Goal: Information Seeking & Learning: Check status

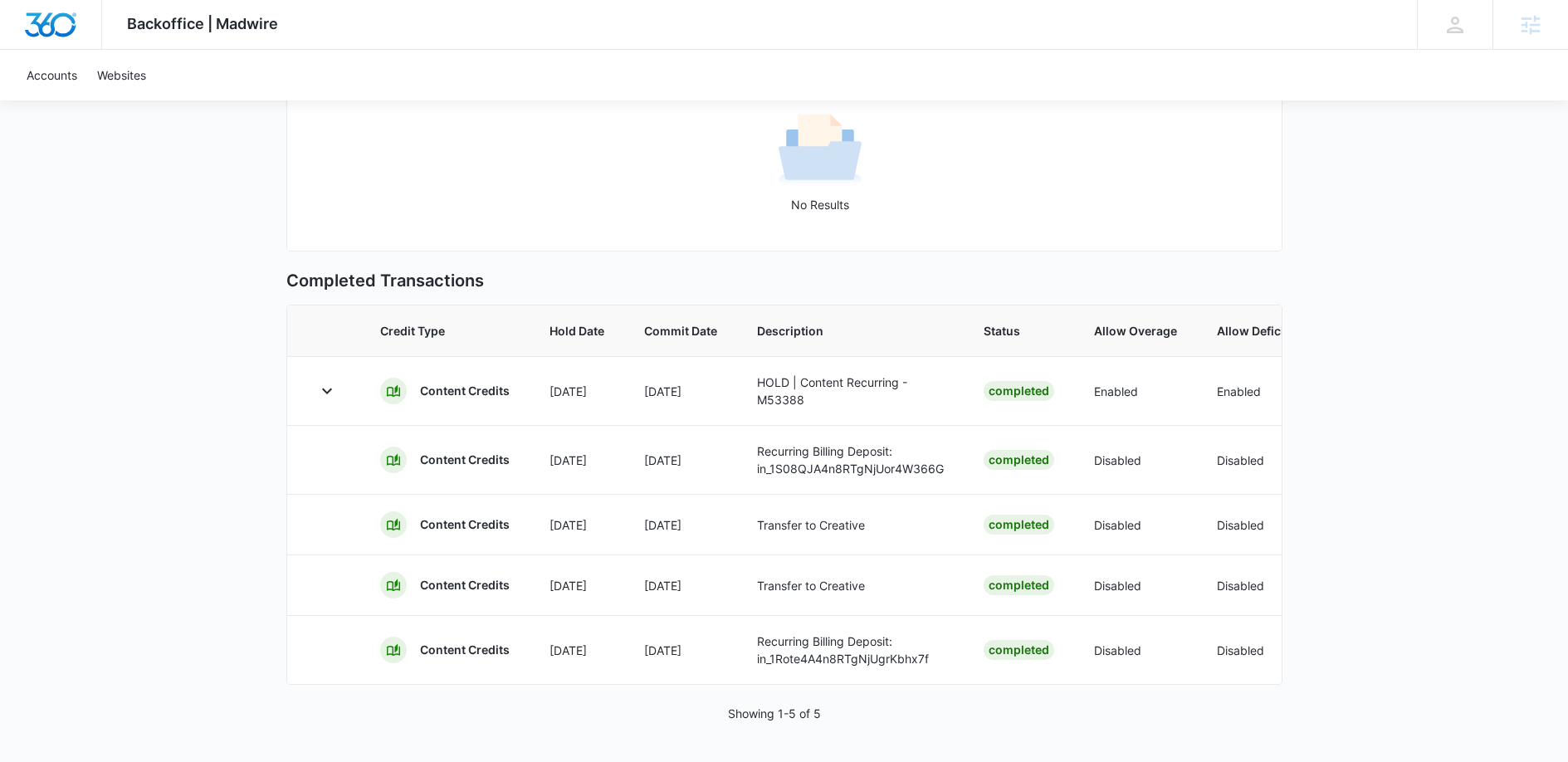
scroll to position [0, 539]
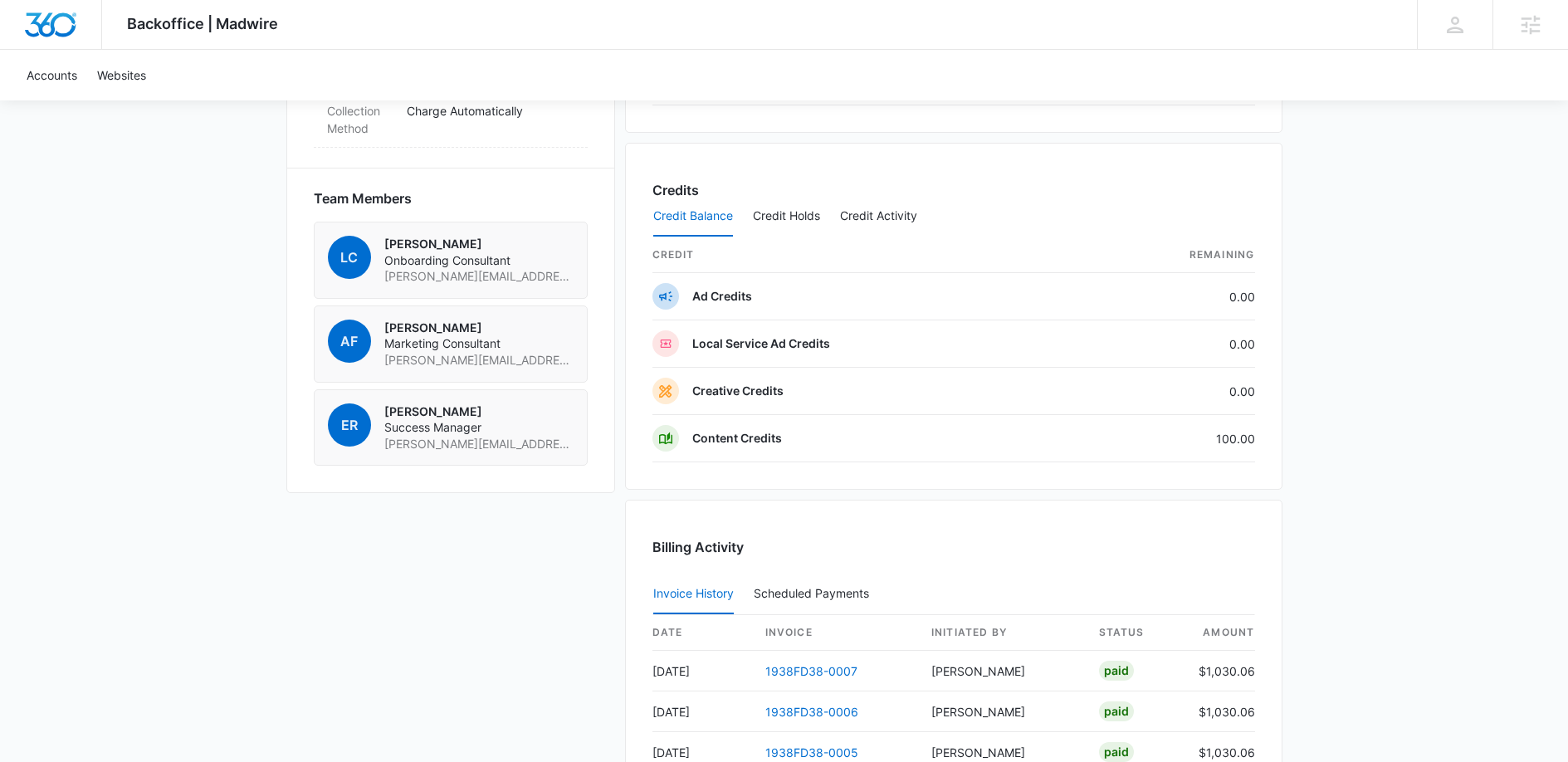
scroll to position [1114, 0]
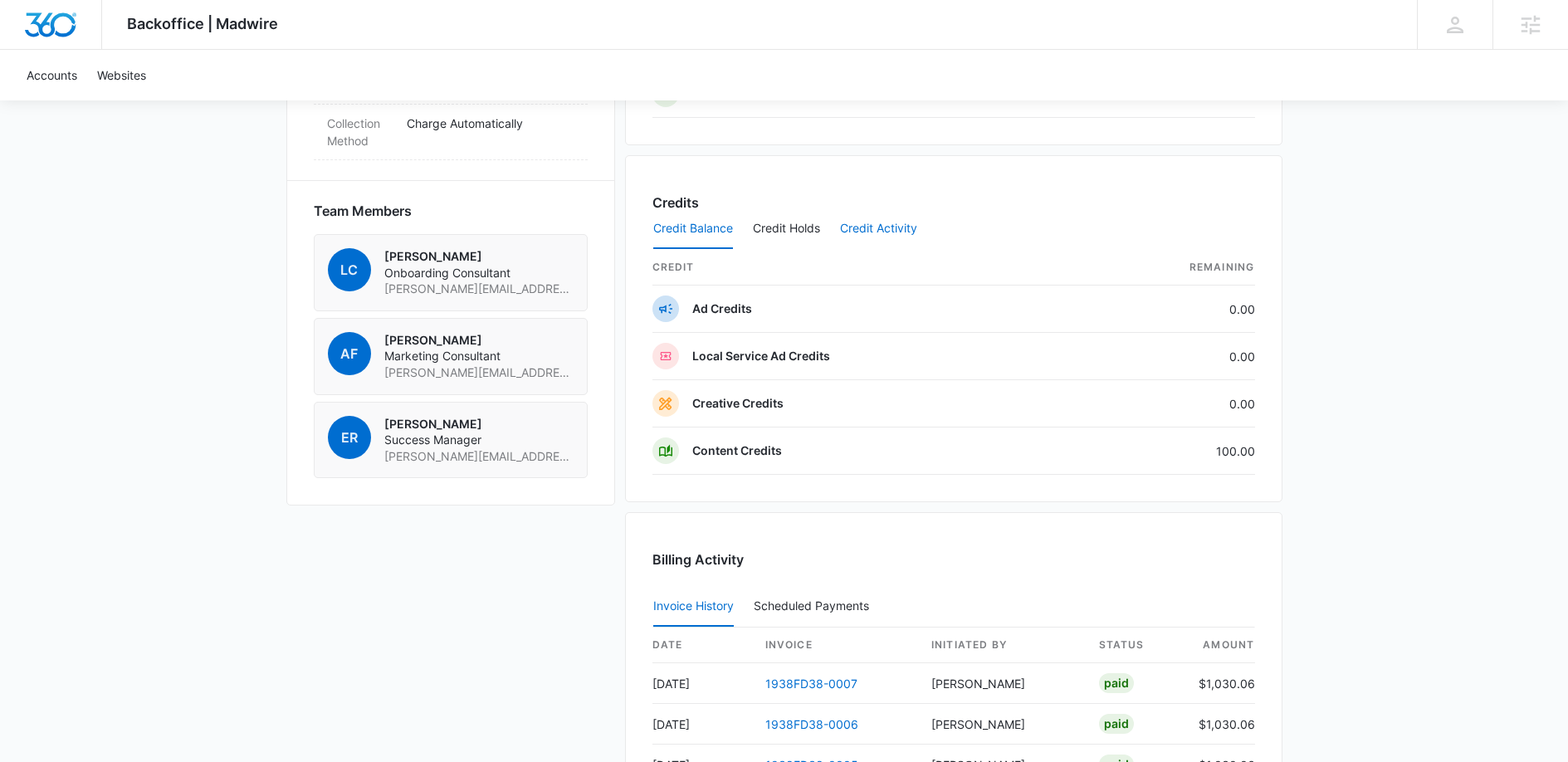
click at [874, 226] on button "Credit Activity" at bounding box center [879, 229] width 77 height 40
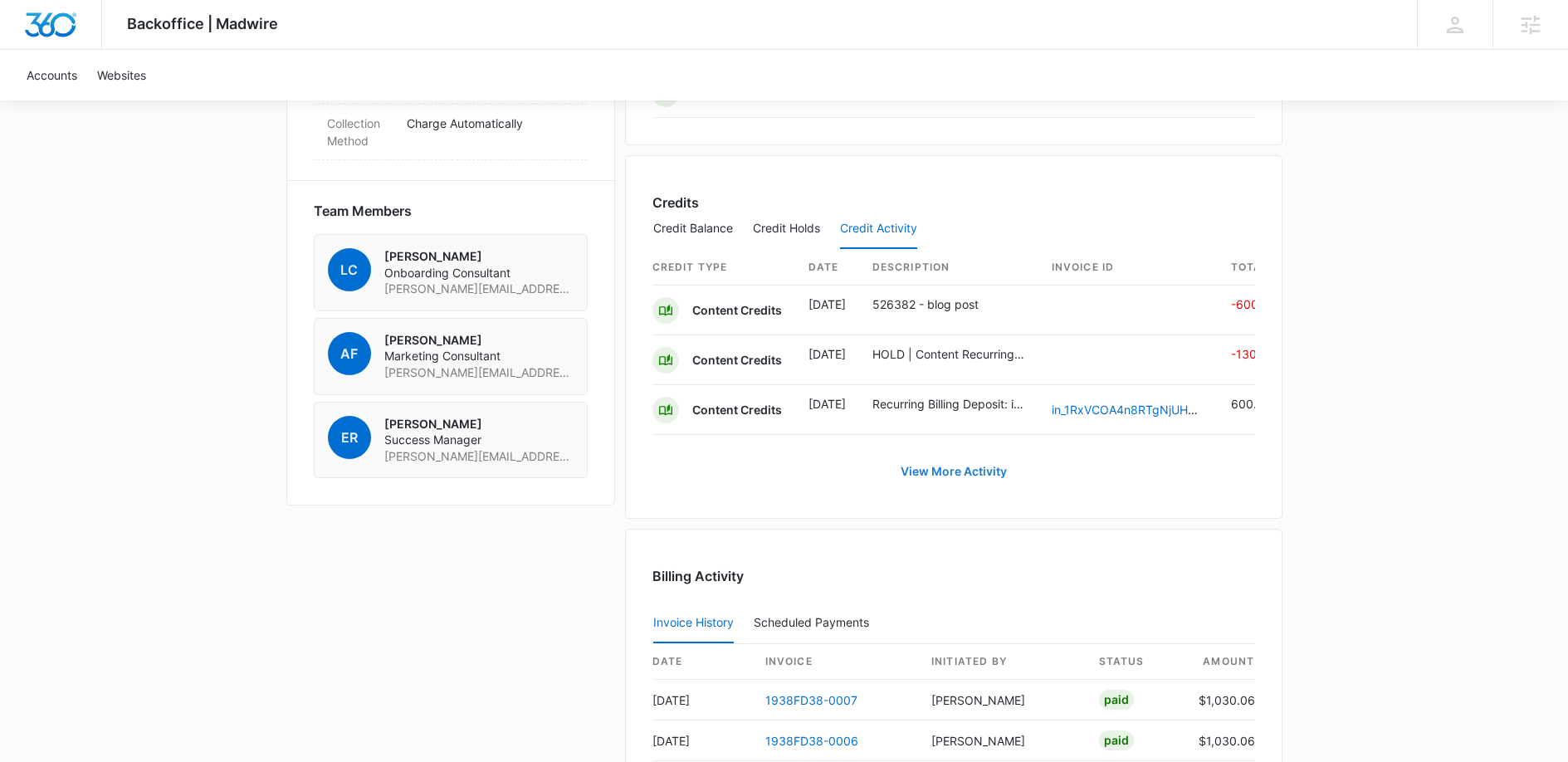
click at [952, 483] on link "View More Activity" at bounding box center [953, 472] width 139 height 40
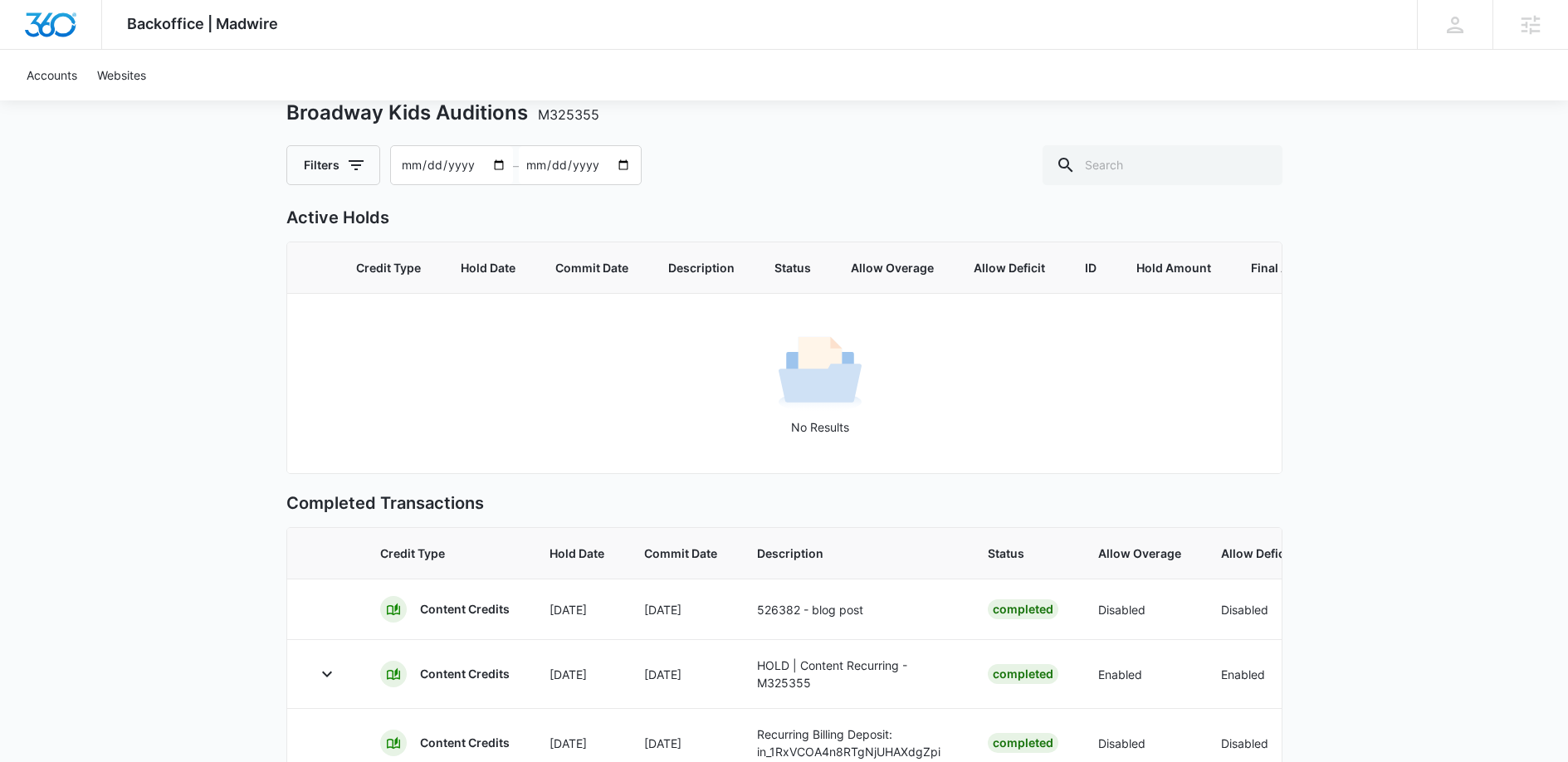
scroll to position [7, 0]
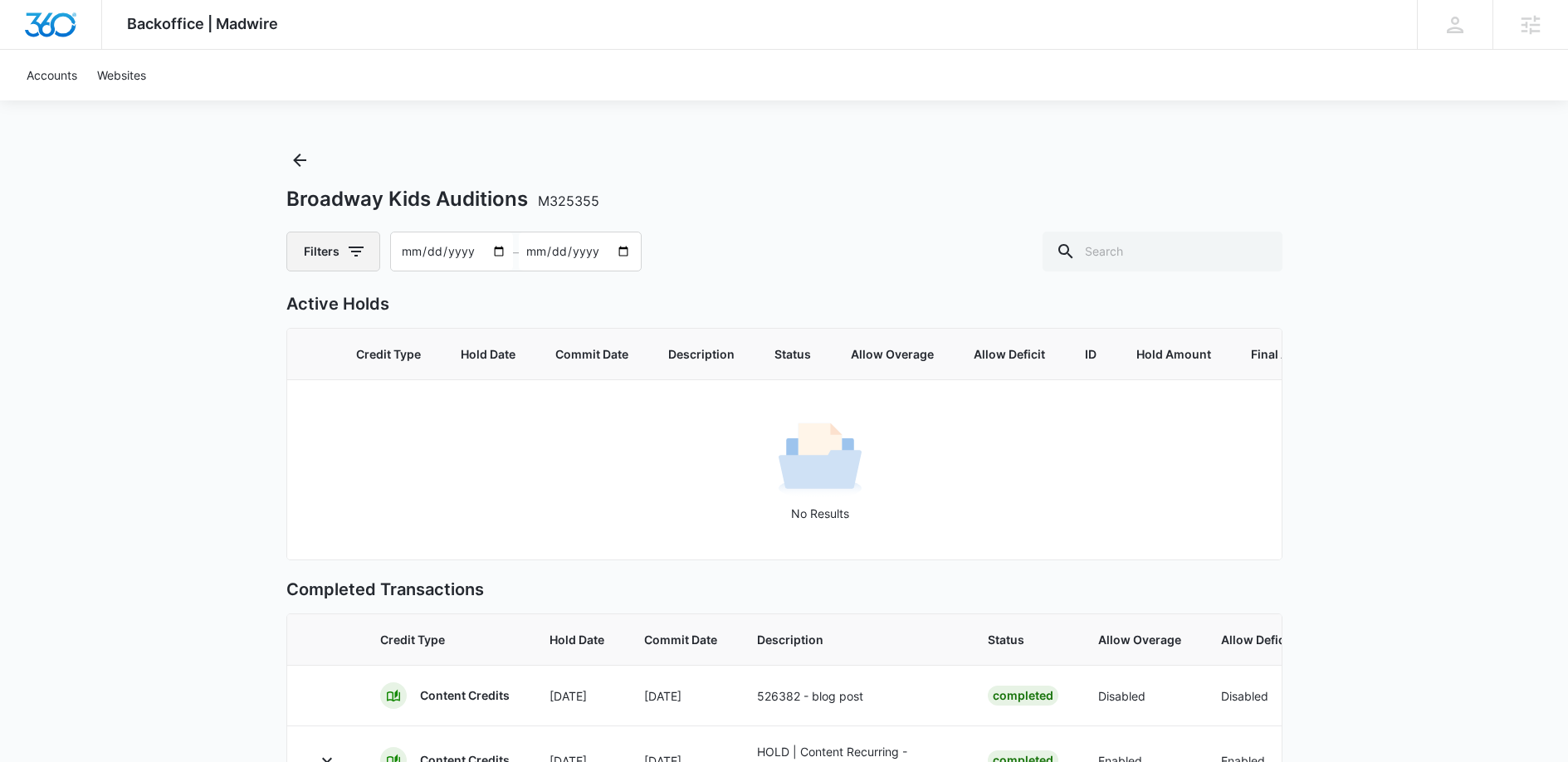
click at [346, 242] on icon "button" at bounding box center [356, 251] width 20 height 20
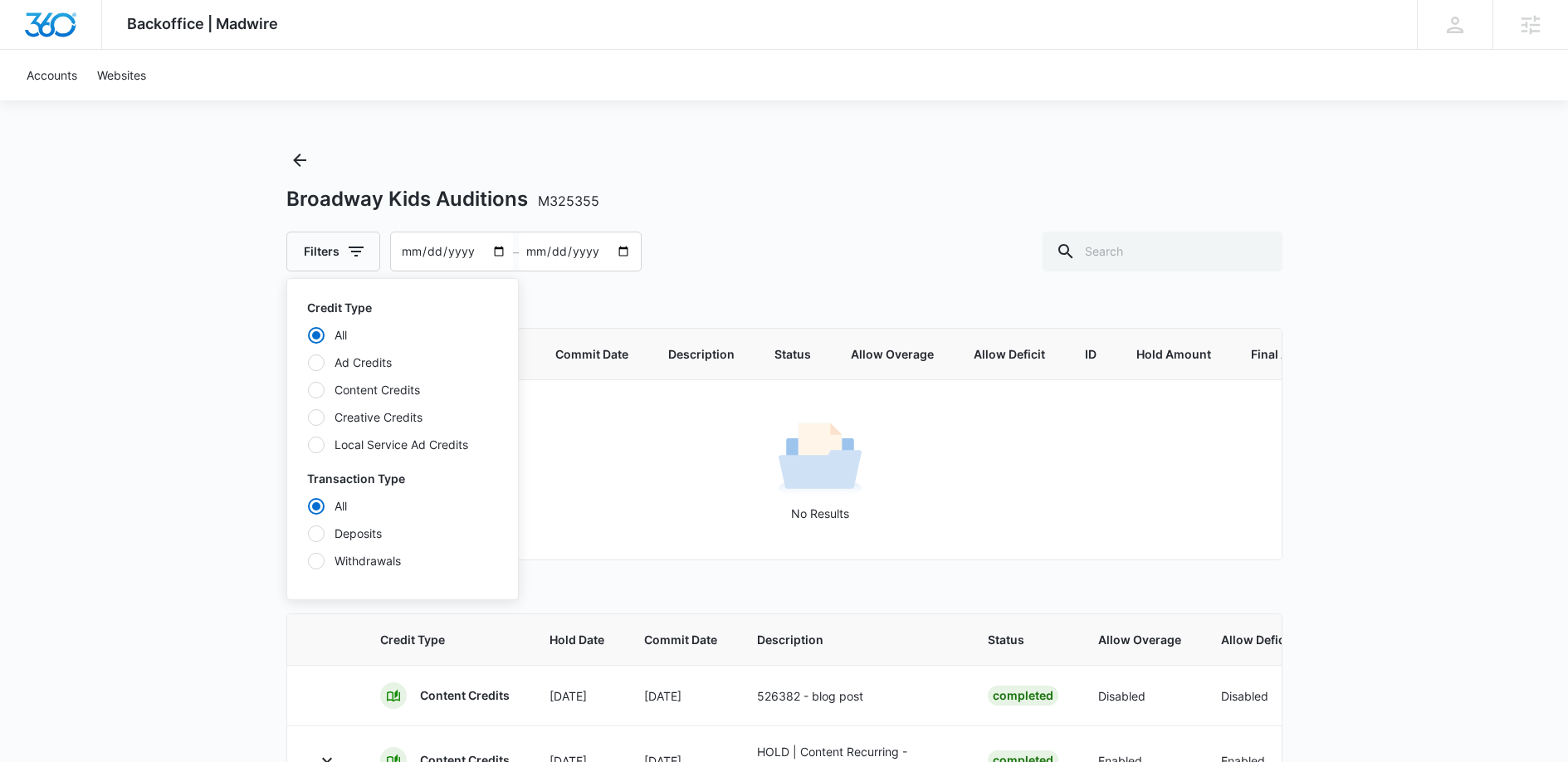
click at [354, 390] on label "Content Credits" at bounding box center [402, 390] width 191 height 18
click at [308, 390] on input "Content Credits" at bounding box center [307, 389] width 1 height 1
radio input "false"
radio input "true"
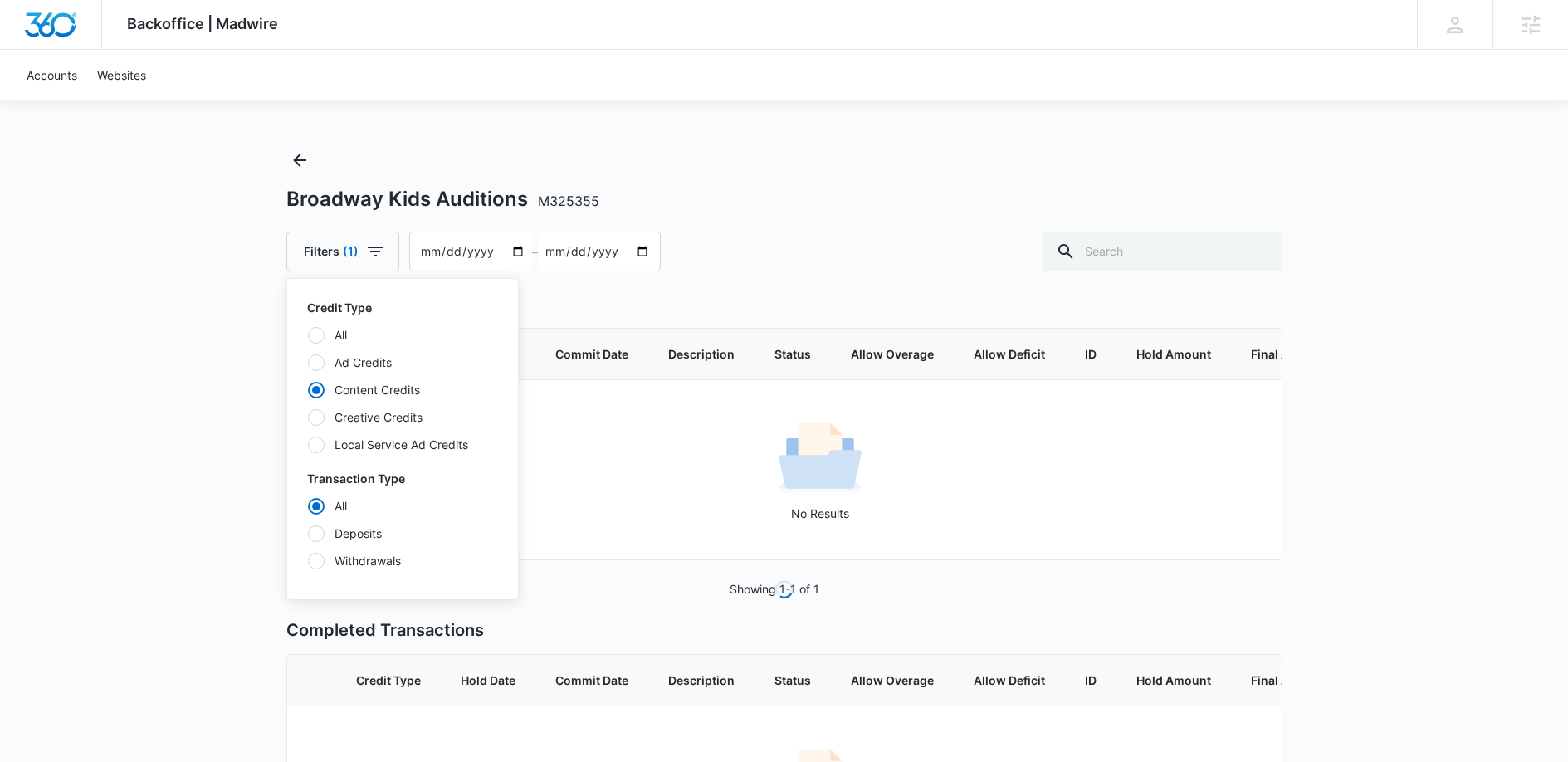
click at [204, 391] on div "Backoffice | Madwire Apps Settings GC Gabi CruzMaldonado gabi.cruzmaldonado@mad…" at bounding box center [784, 478] width 1568 height 971
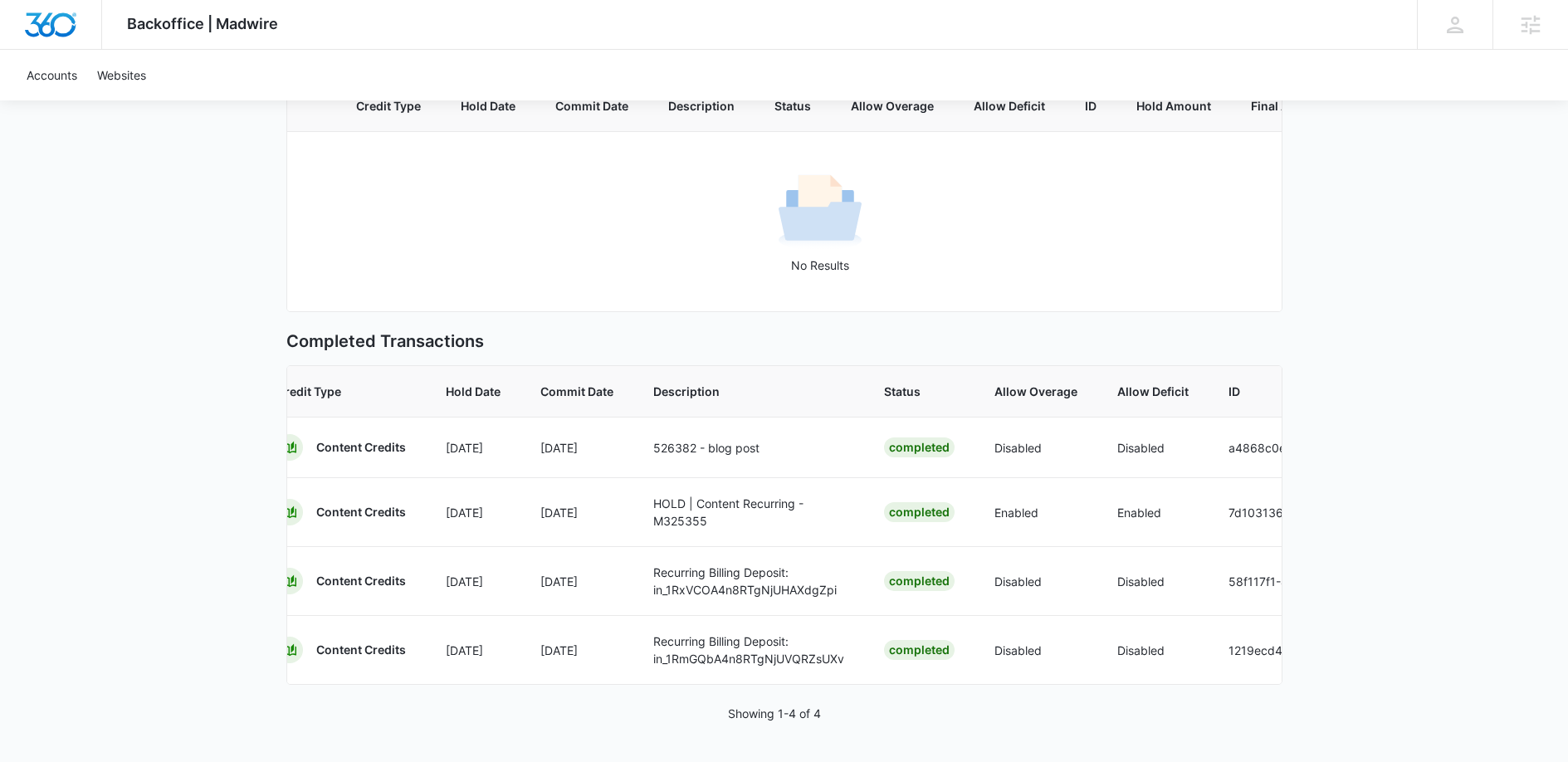
scroll to position [0, 0]
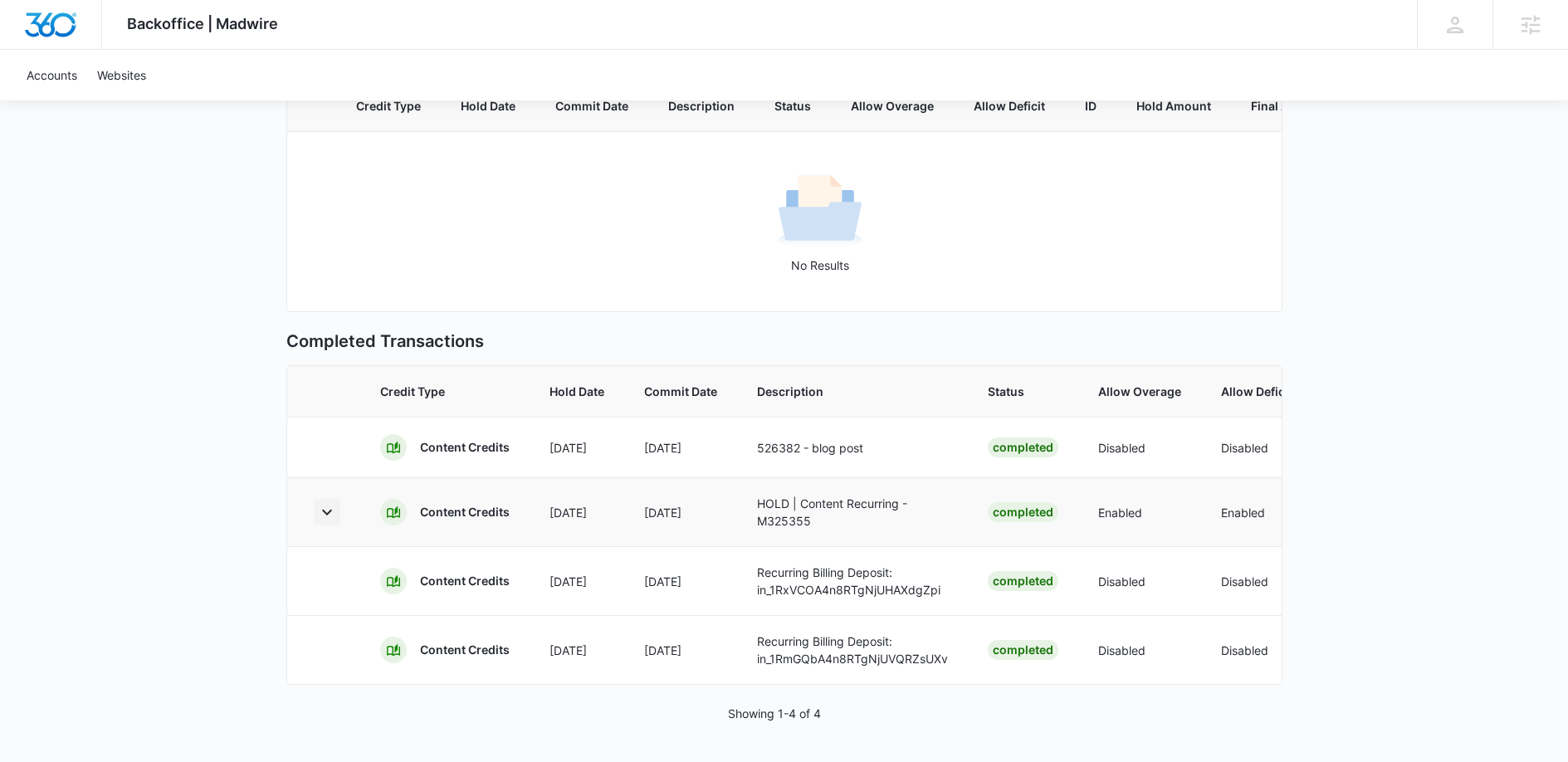
click at [316, 502] on button "button" at bounding box center [327, 512] width 27 height 27
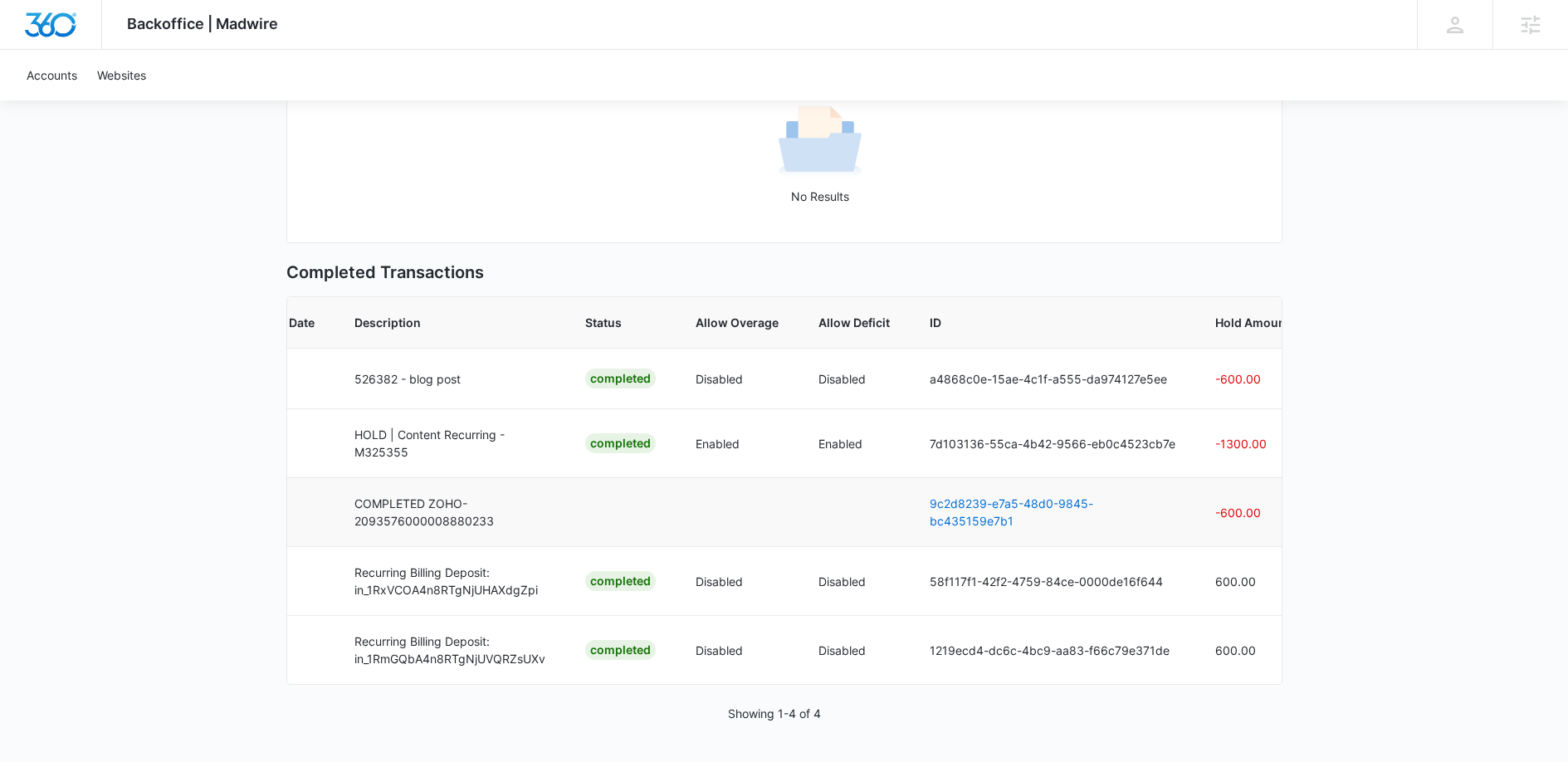
scroll to position [0, 544]
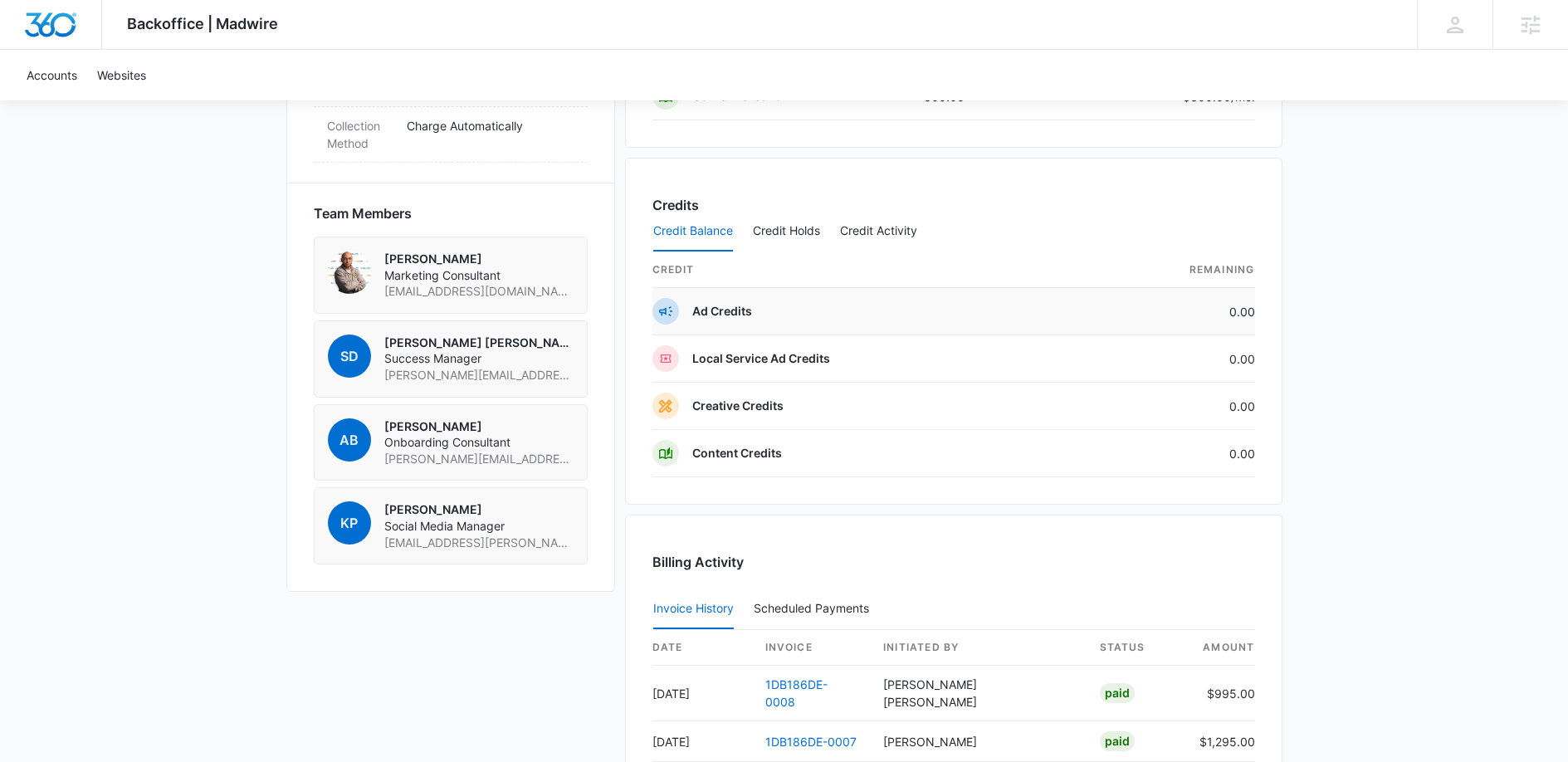
scroll to position [1108, 0]
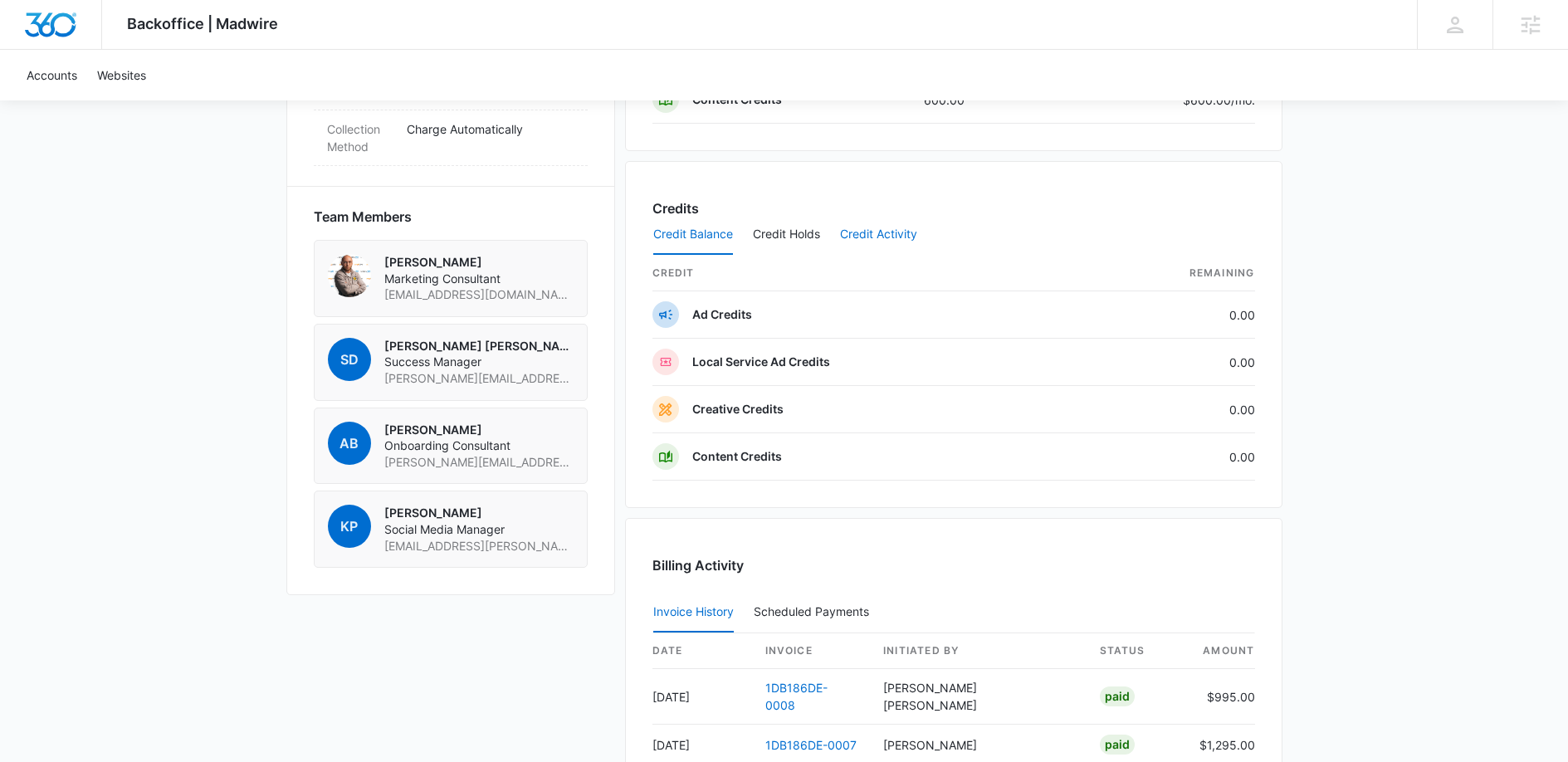
click at [872, 237] on button "Credit Activity" at bounding box center [879, 234] width 77 height 40
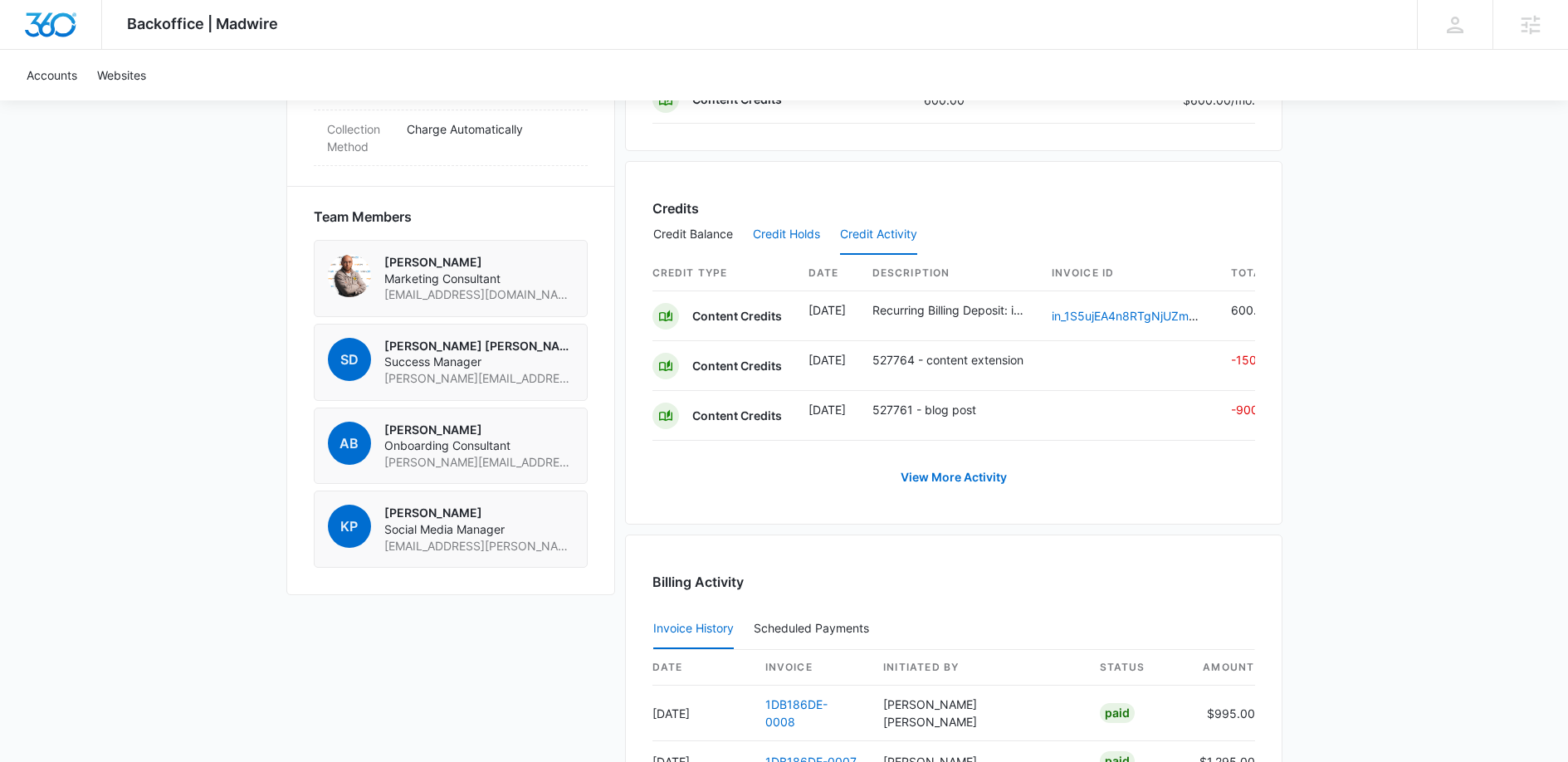
click at [784, 229] on button "Credit Holds" at bounding box center [786, 234] width 68 height 40
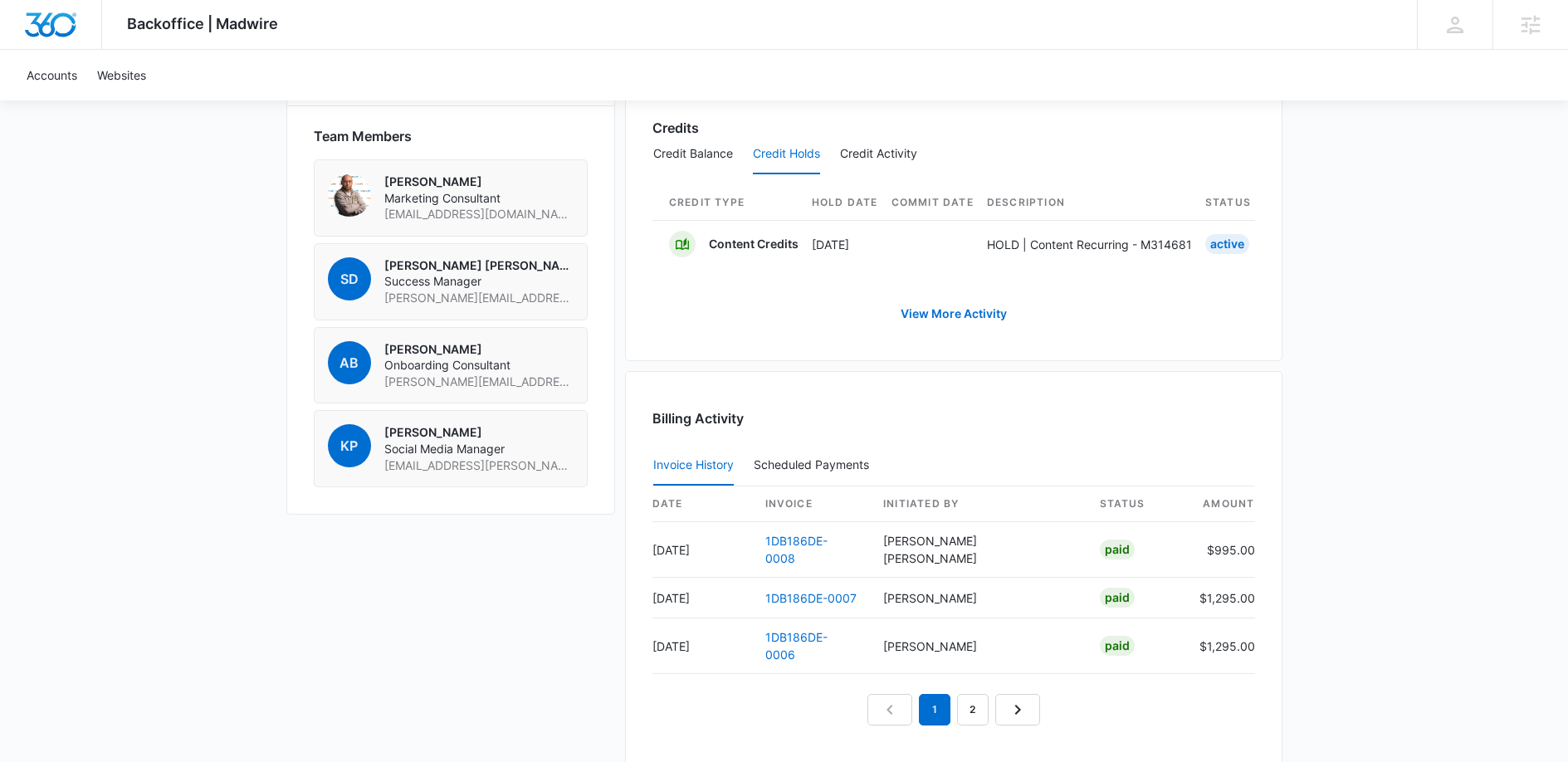
scroll to position [1113, 0]
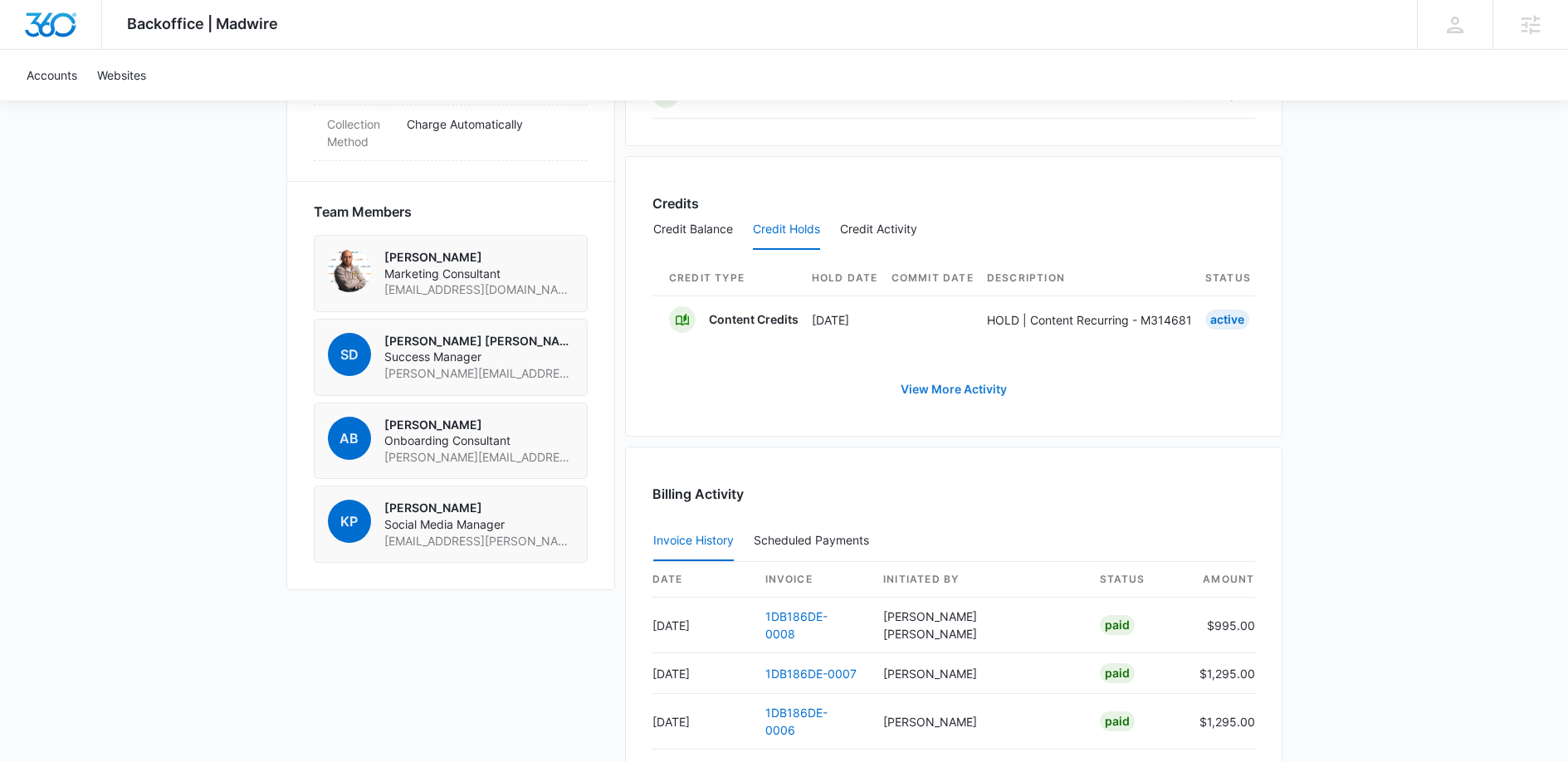
click at [927, 400] on link "View More Activity" at bounding box center [953, 389] width 139 height 40
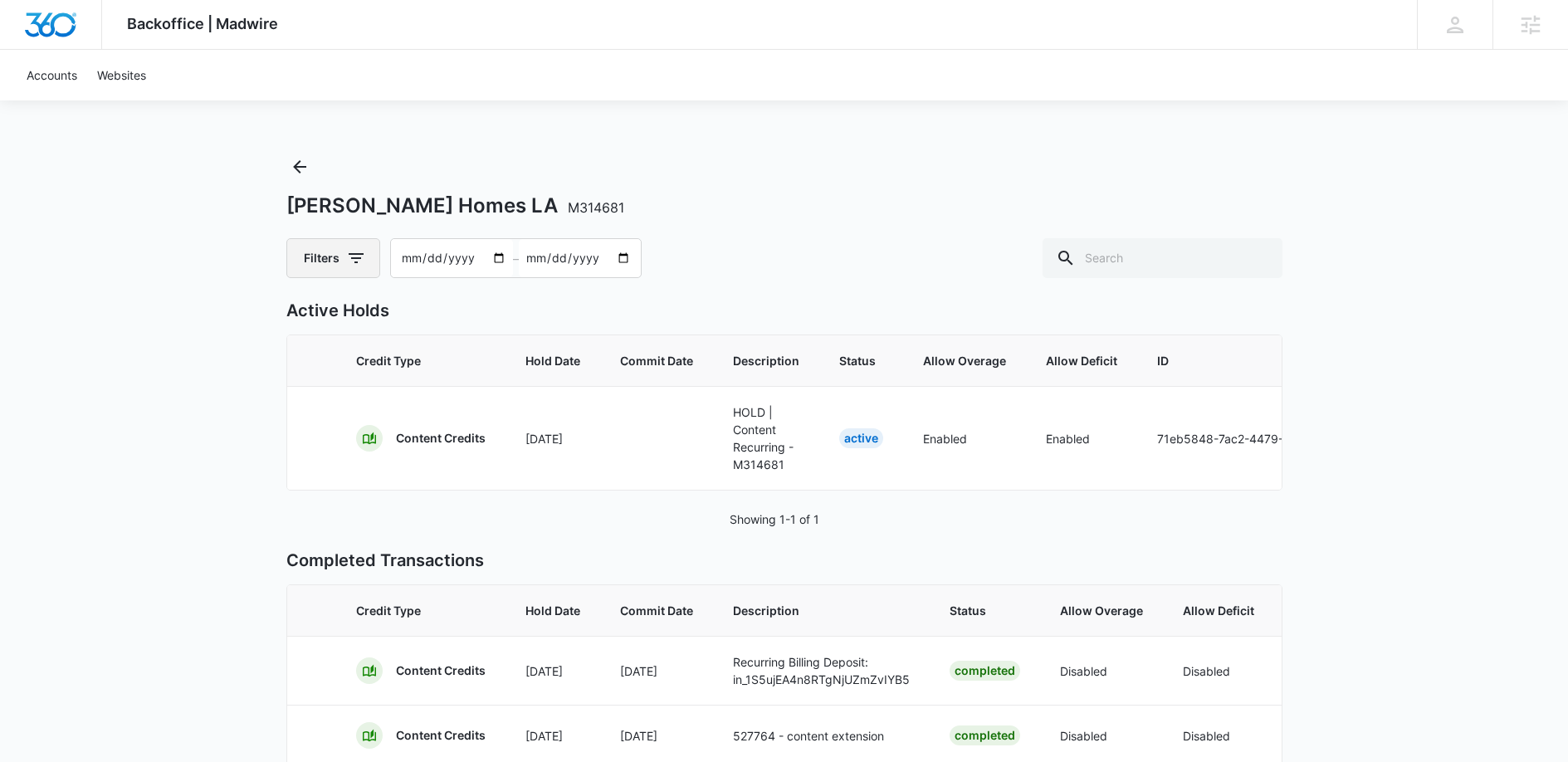
click at [339, 260] on button "Filters" at bounding box center [333, 258] width 93 height 40
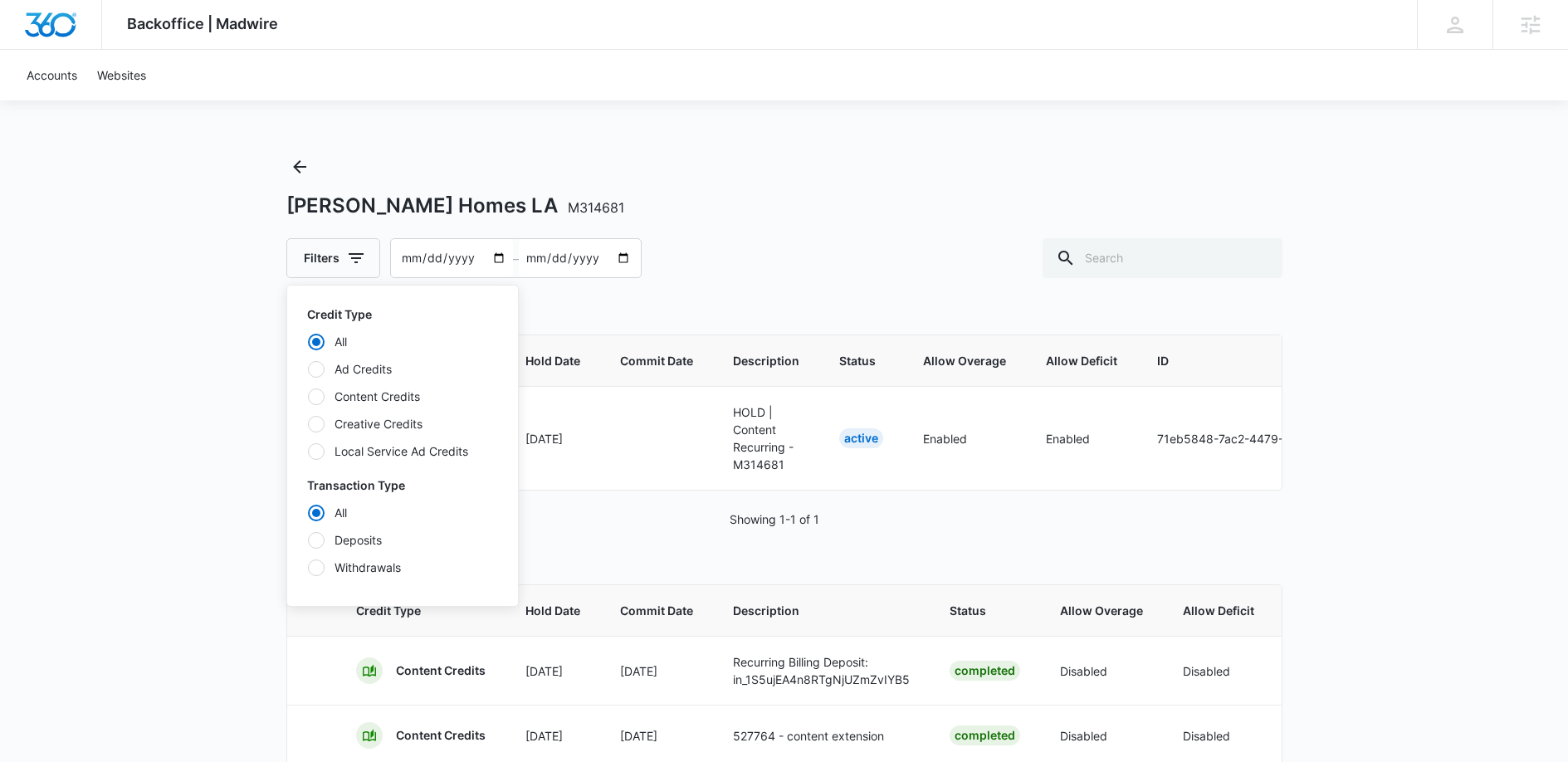
click at [339, 394] on label "Content Credits" at bounding box center [402, 396] width 191 height 18
click at [308, 396] on input "Content Credits" at bounding box center [307, 396] width 1 height 1
radio input "false"
radio input "true"
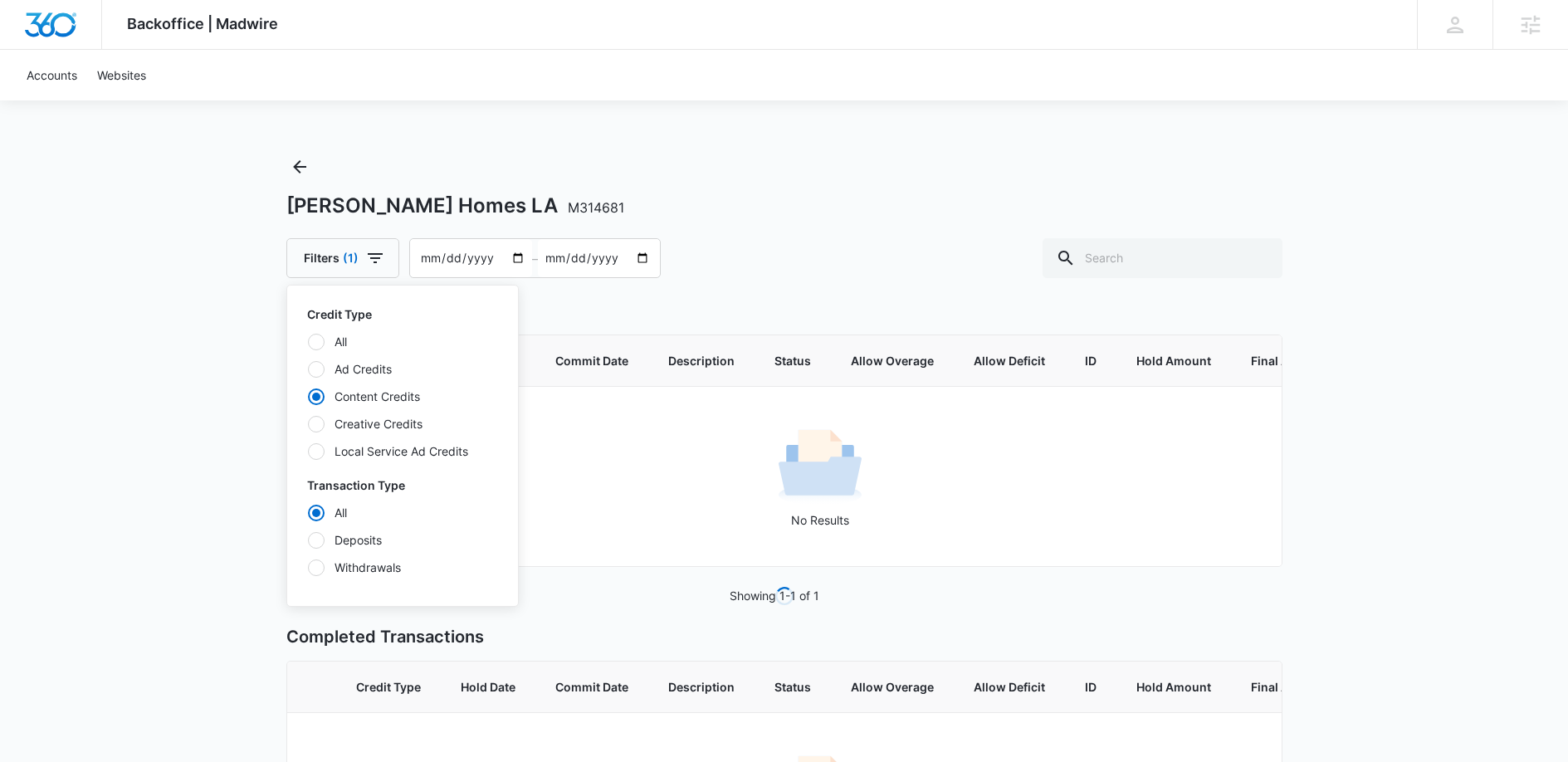
click at [207, 410] on div "Backoffice | Madwire Apps Settings GC Gabi CruzMaldonado gabi.cruzmaldonado@mad…" at bounding box center [784, 485] width 1568 height 971
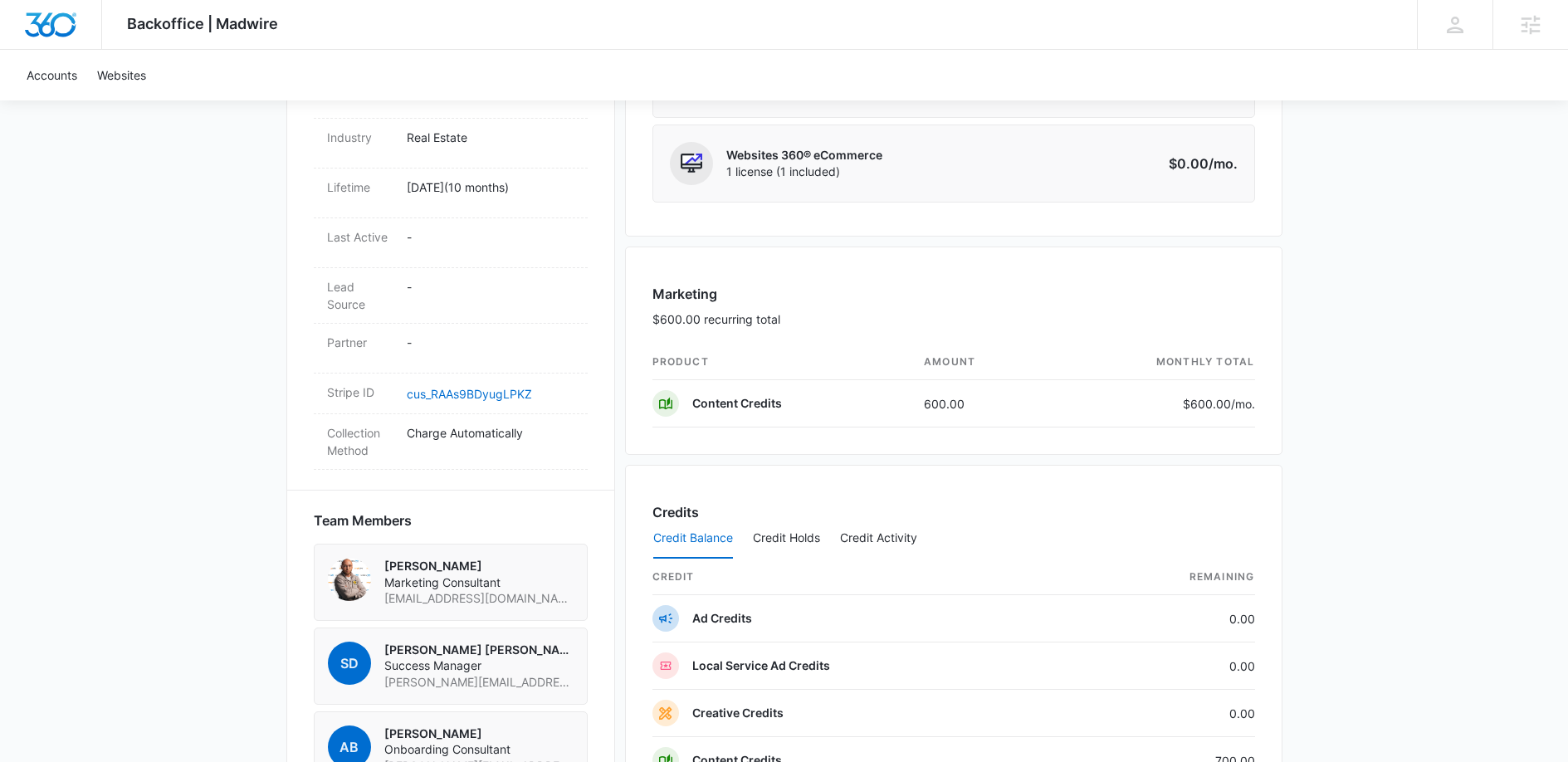
scroll to position [1205, 0]
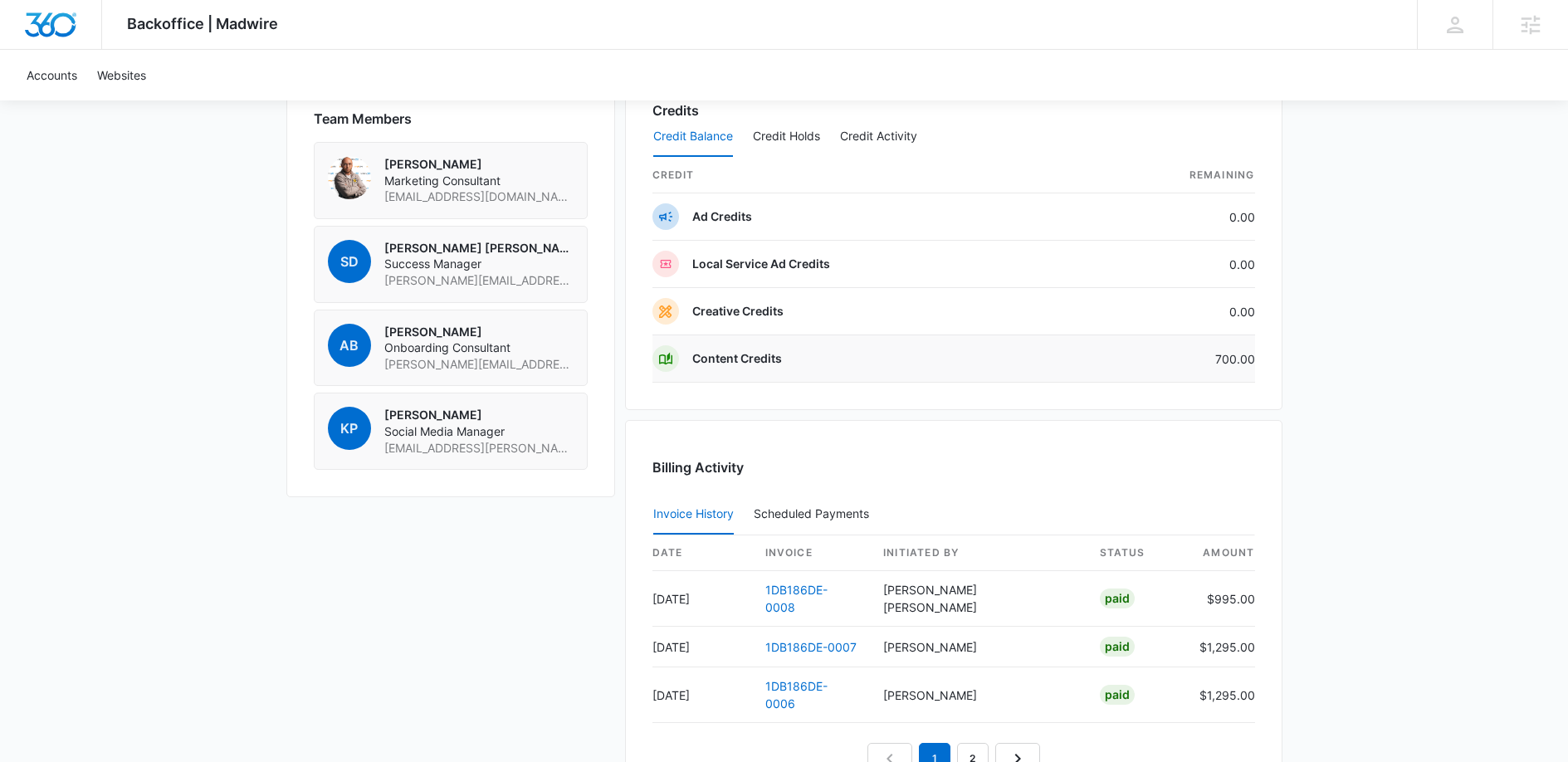
click at [811, 356] on td "Content Credits" at bounding box center [866, 360] width 427 height 48
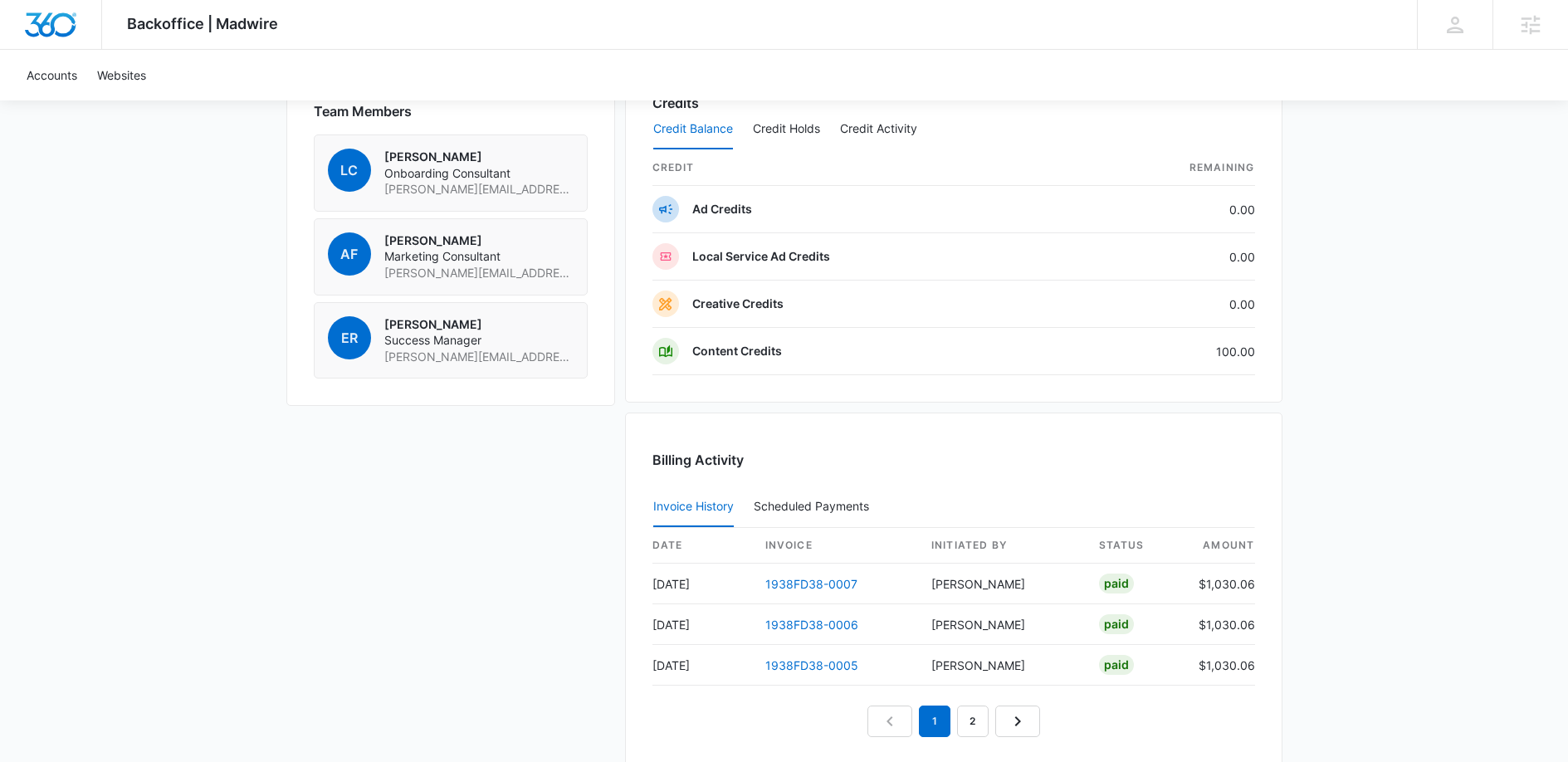
scroll to position [1210, 0]
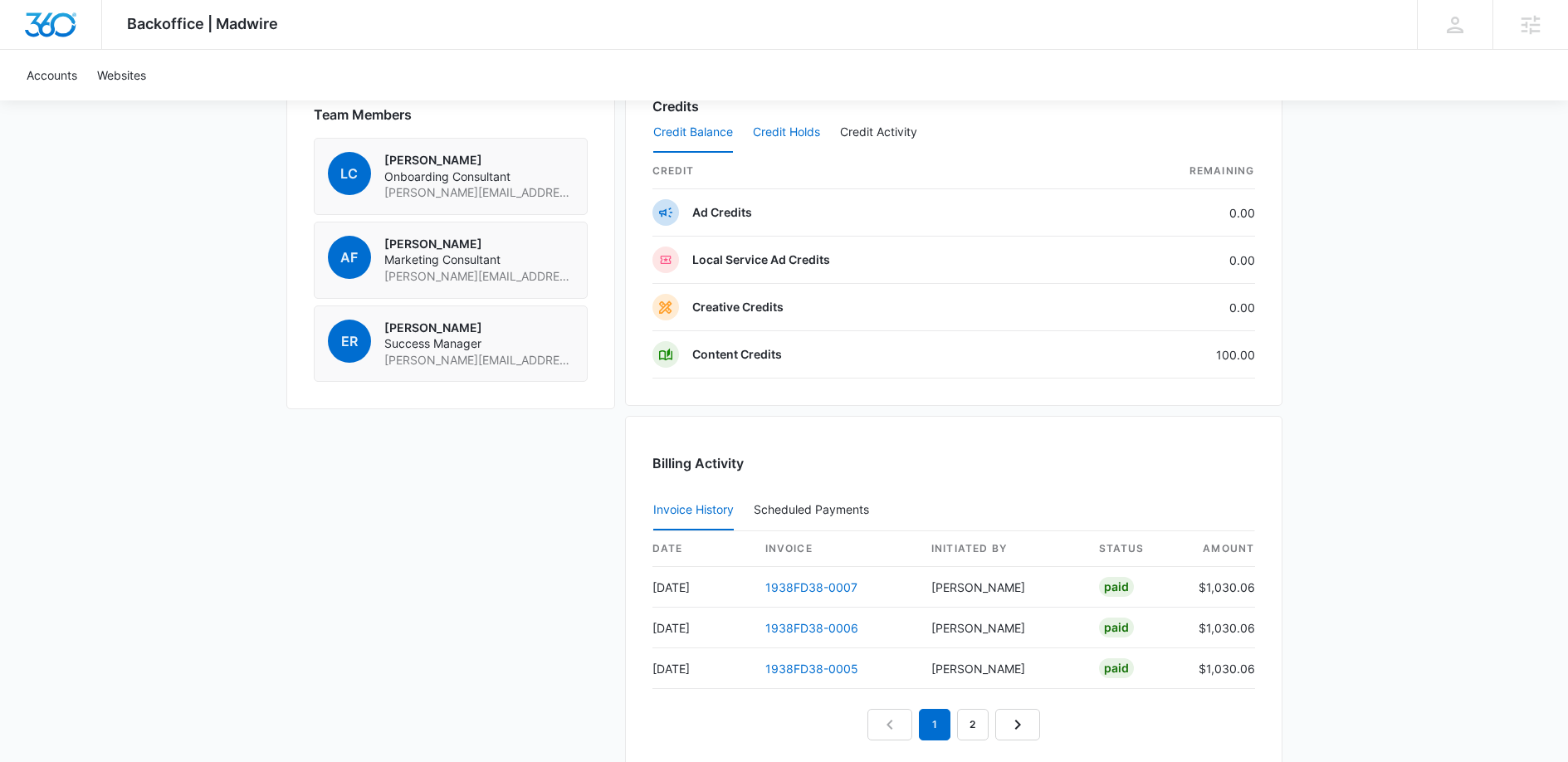
click at [785, 134] on button "Credit Holds" at bounding box center [786, 133] width 68 height 40
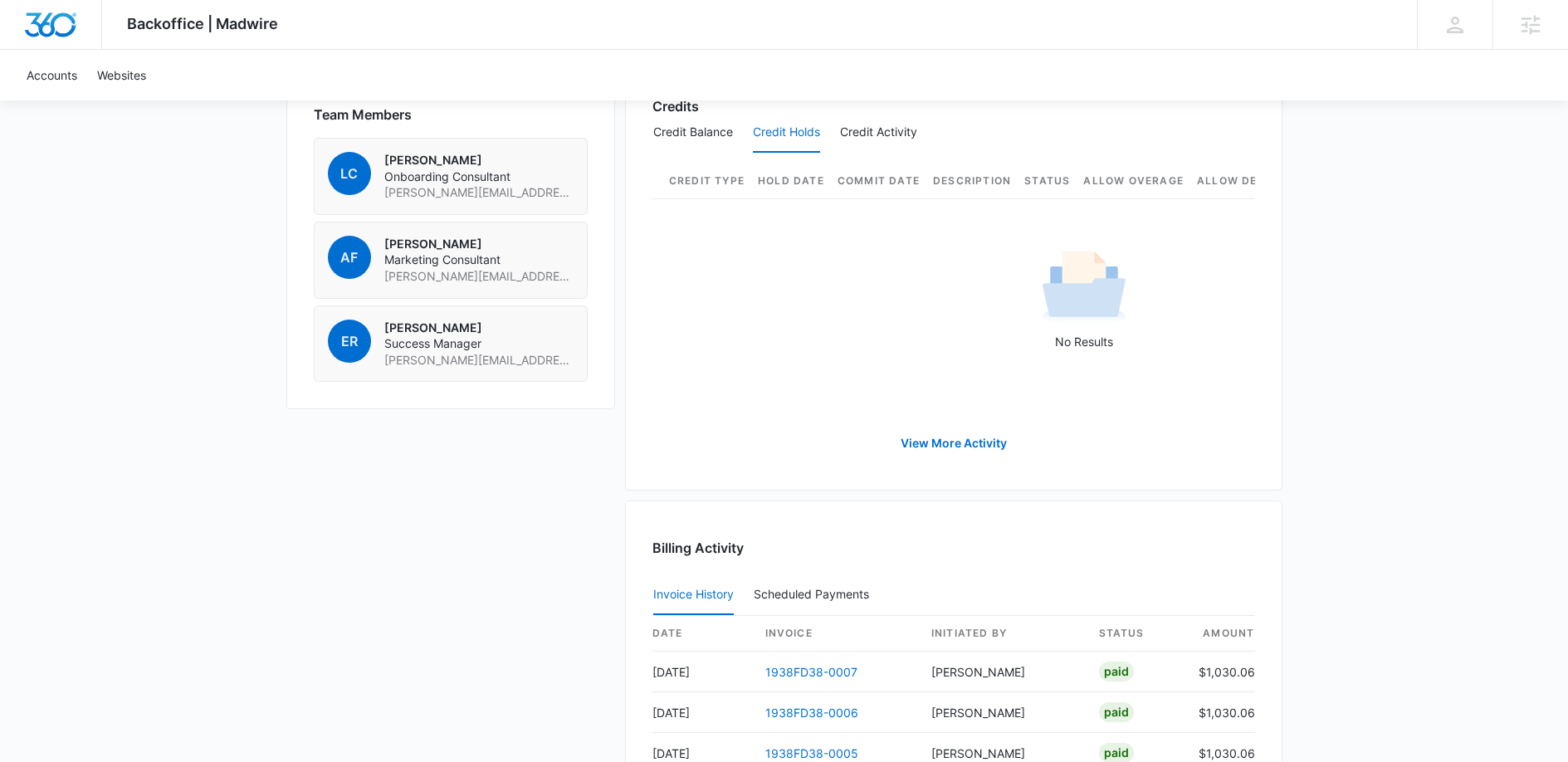
click at [921, 129] on div "Credit Balance Credit Holds Credit Activity" at bounding box center [953, 133] width 603 height 42
click at [870, 132] on button "Credit Activity" at bounding box center [879, 133] width 77 height 40
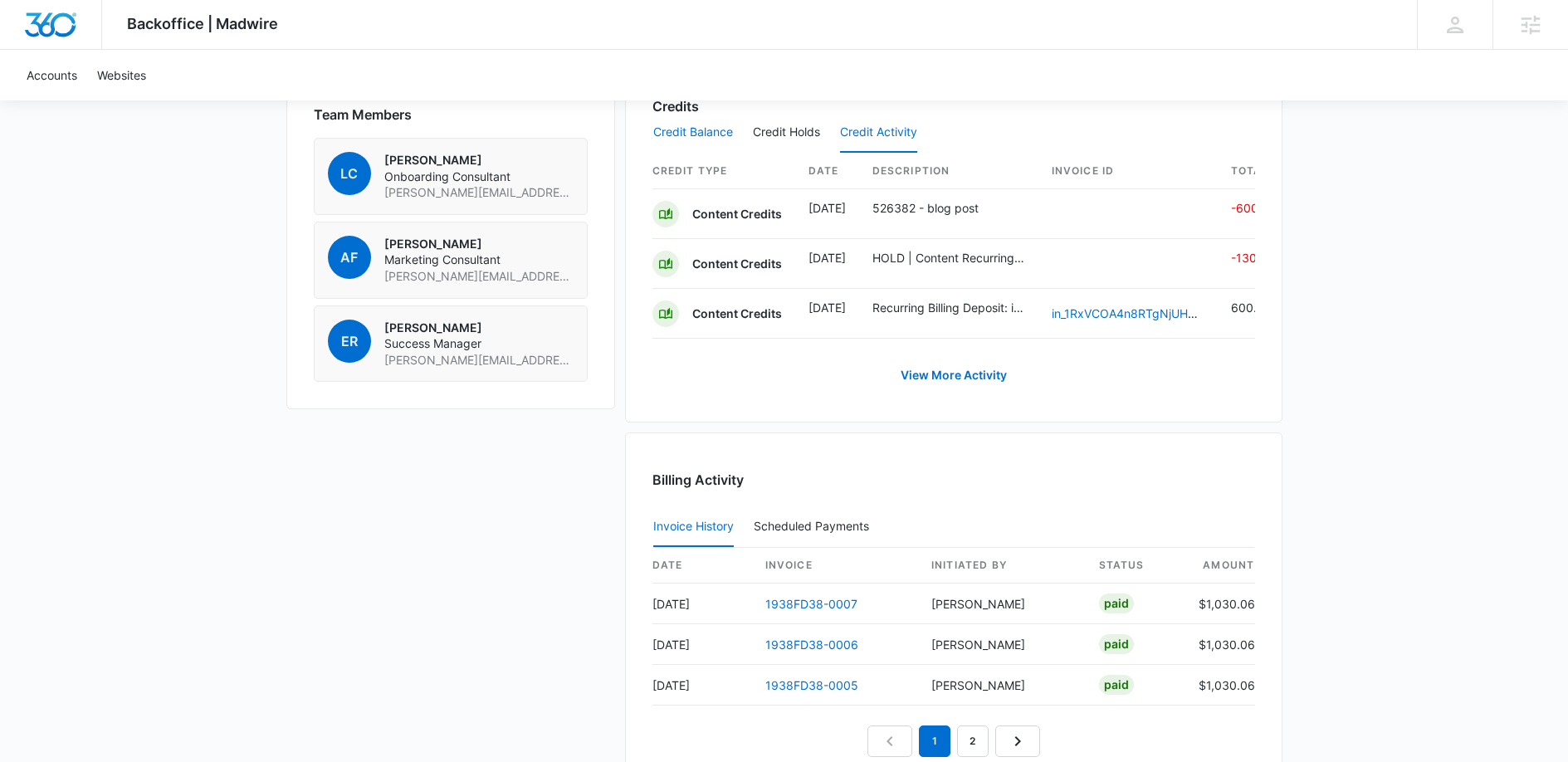
click at [720, 130] on button "Credit Balance" at bounding box center [693, 133] width 79 height 40
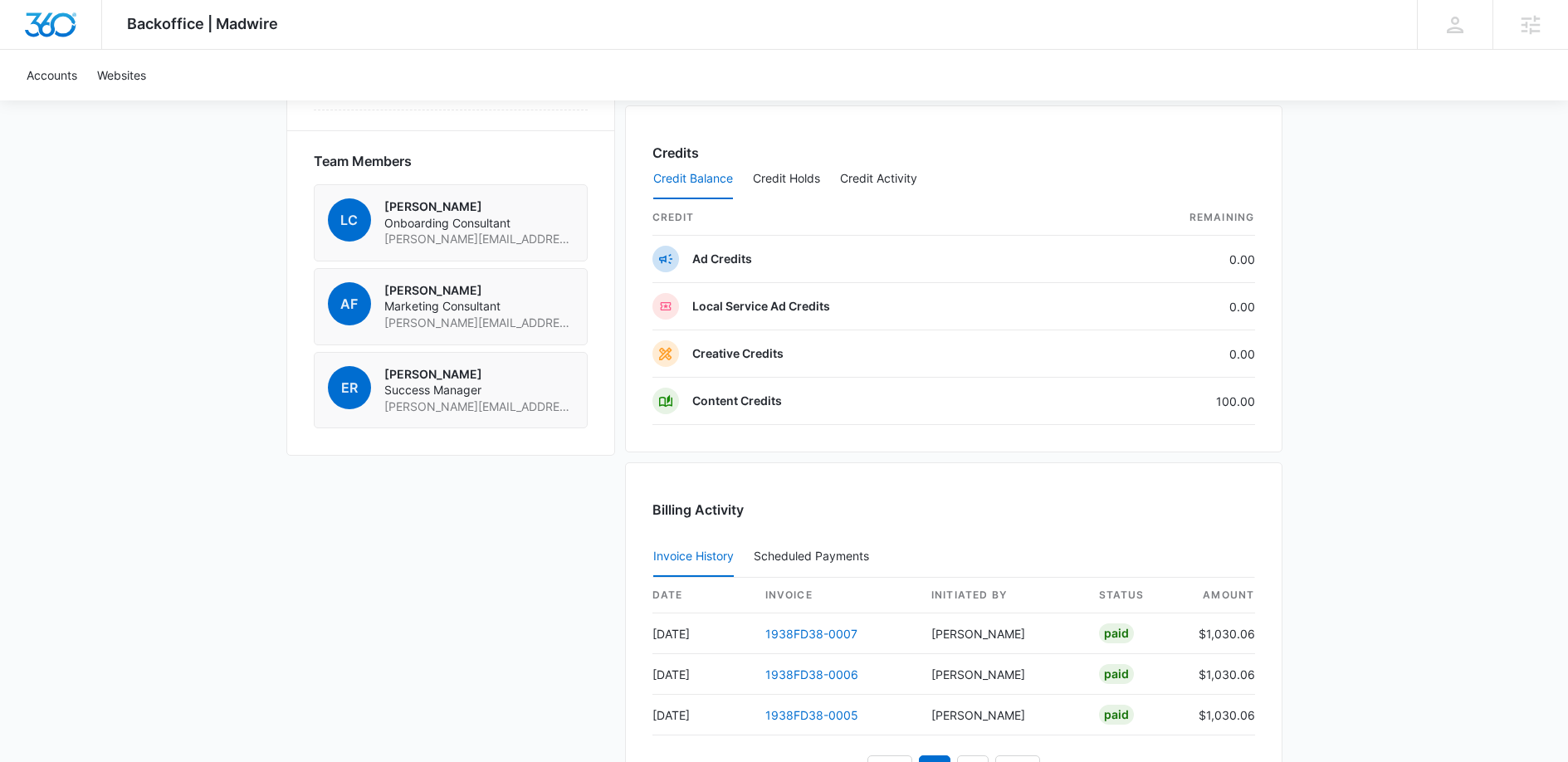
scroll to position [1195, 0]
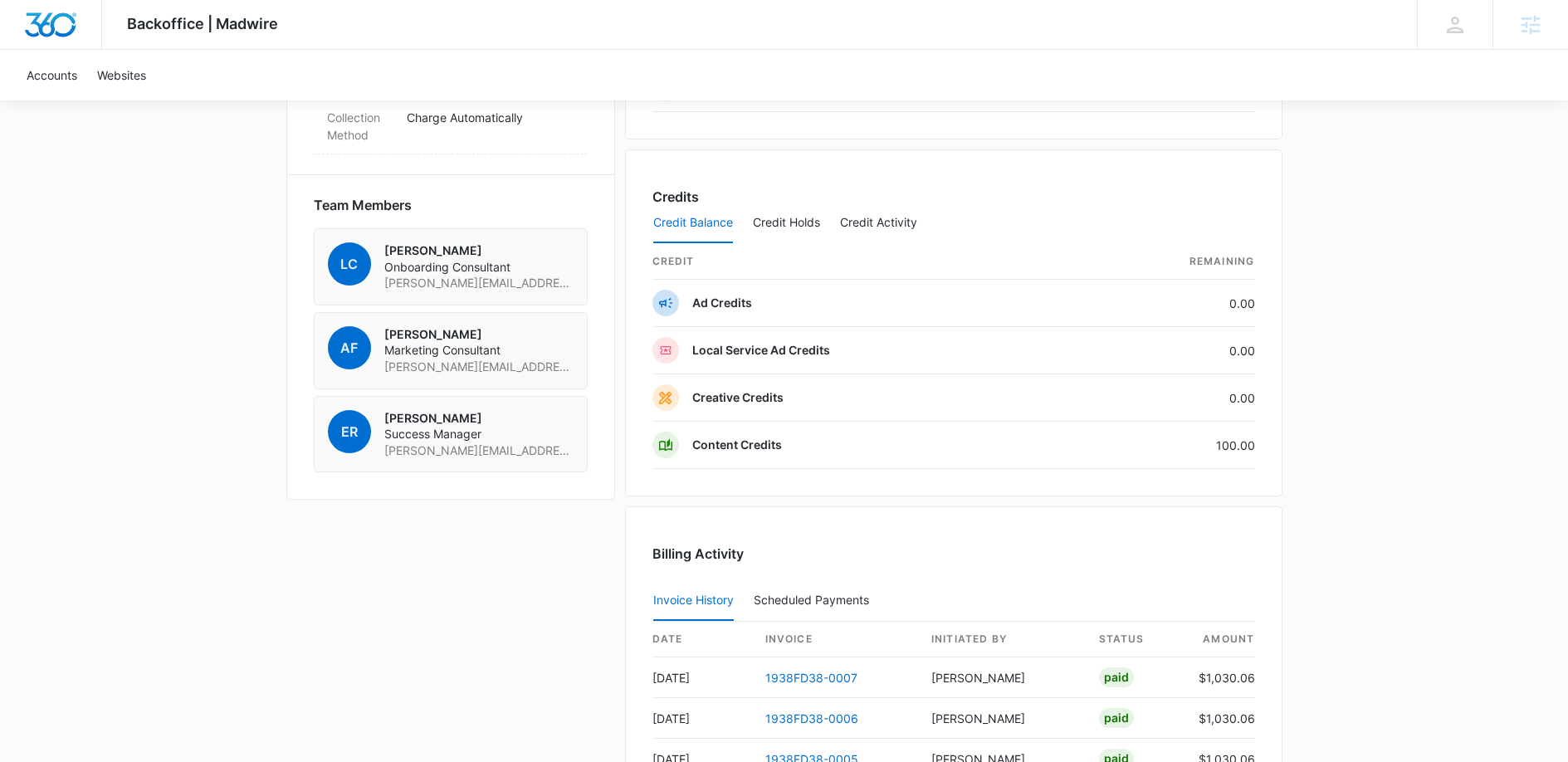
scroll to position [1057, 0]
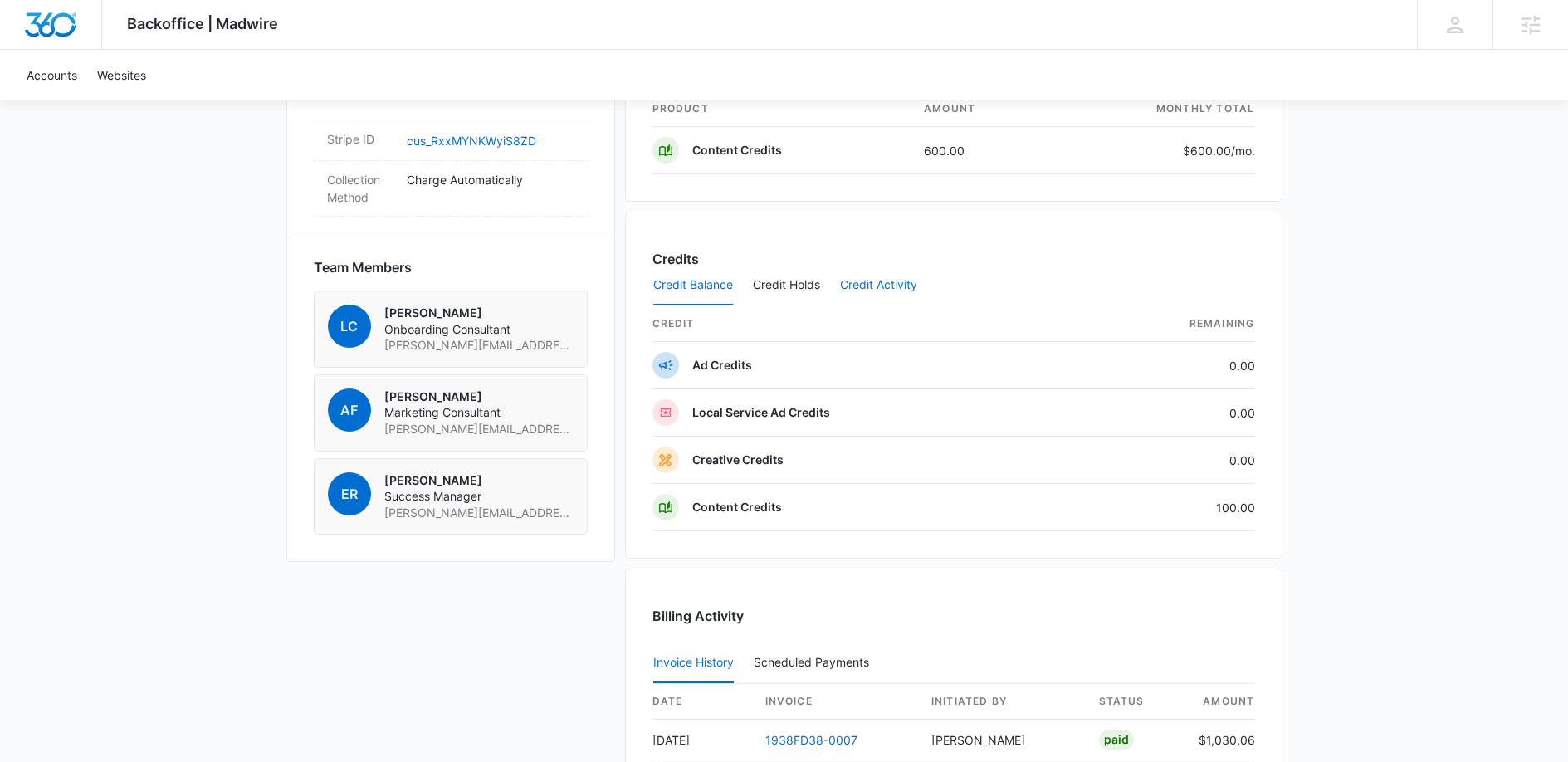
click at [890, 280] on button "Credit Activity" at bounding box center [879, 285] width 77 height 40
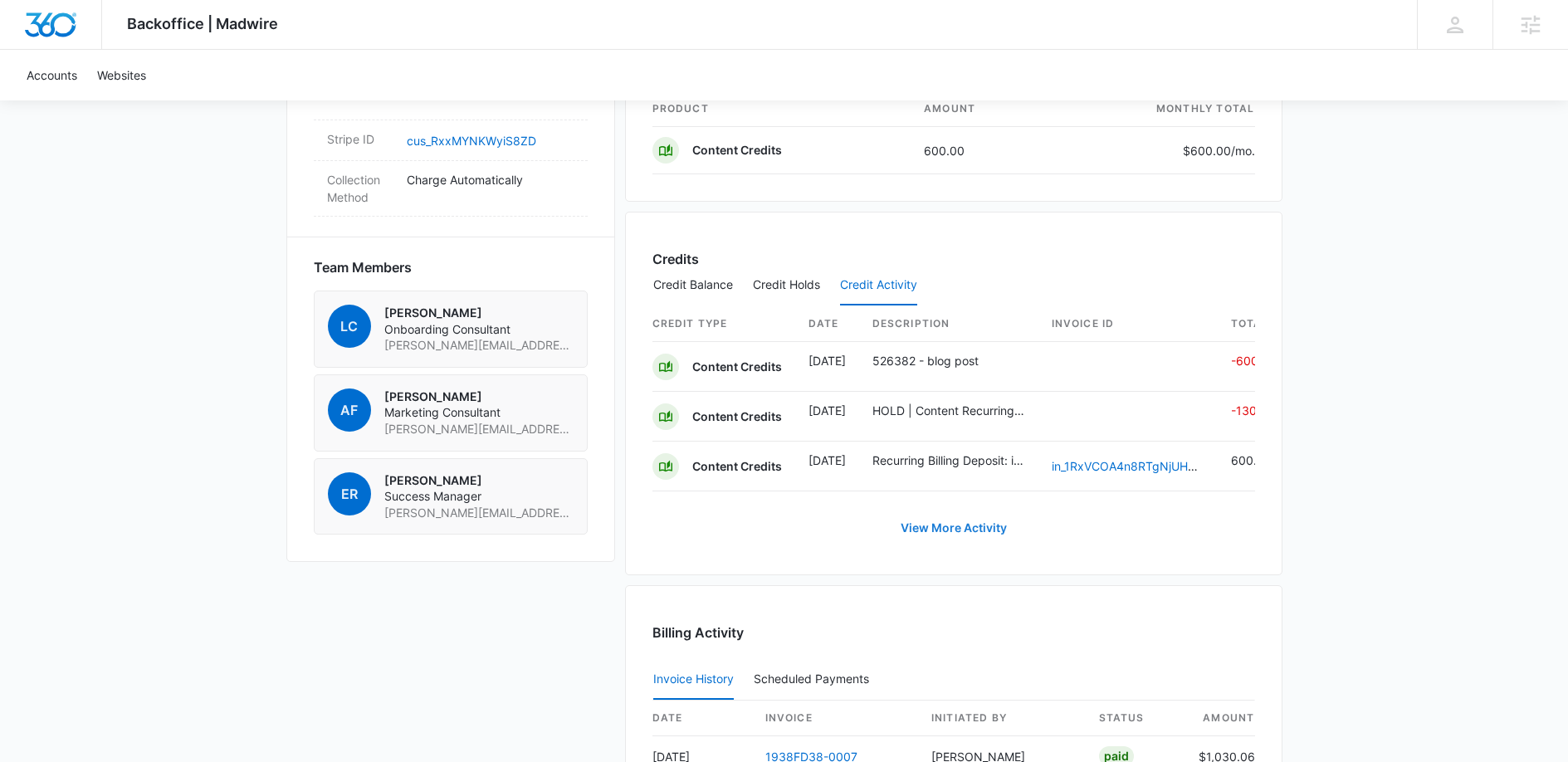
click at [953, 543] on link "View More Activity" at bounding box center [953, 528] width 139 height 40
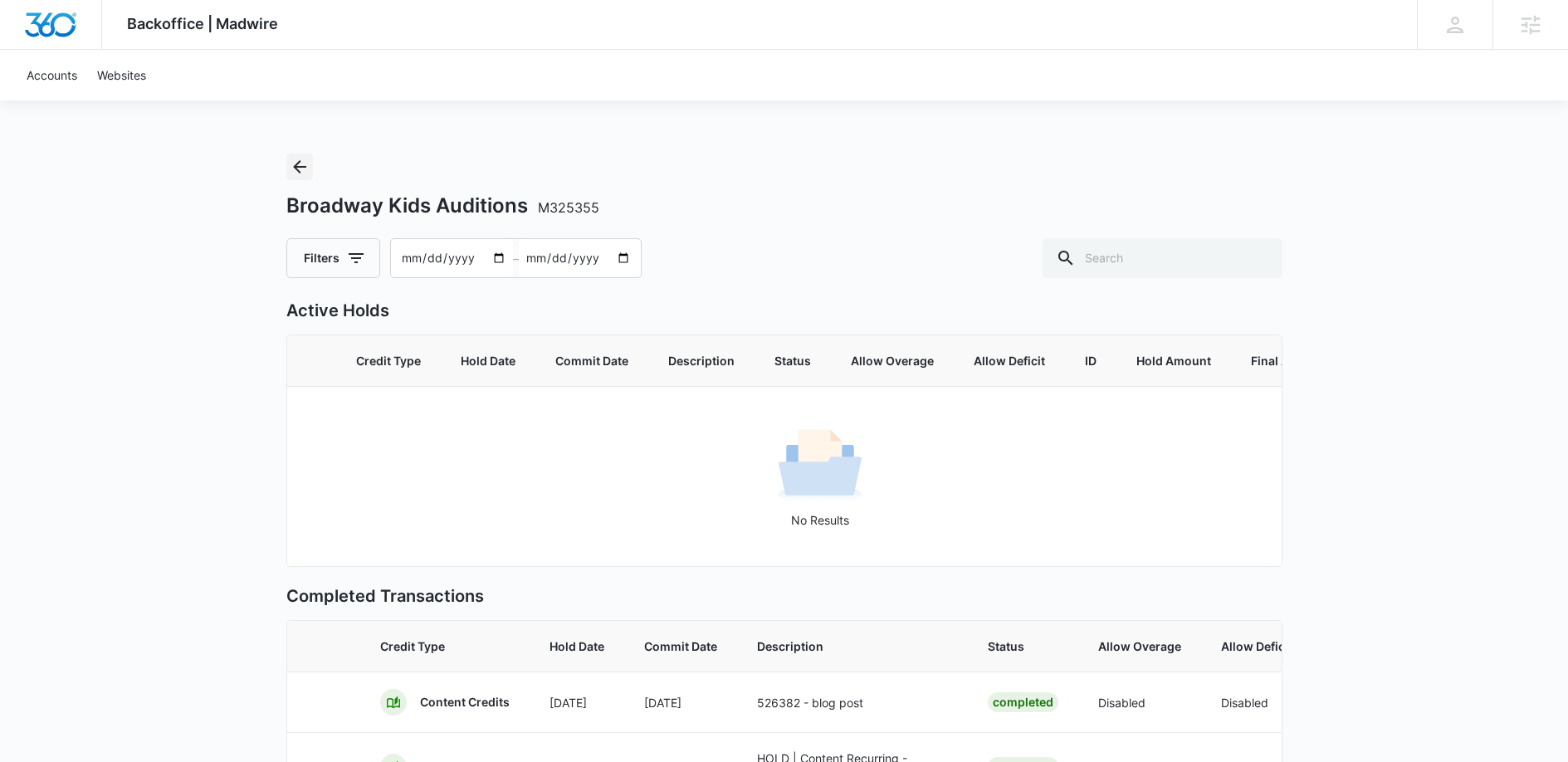
click at [302, 173] on icon "Back" at bounding box center [300, 167] width 20 height 20
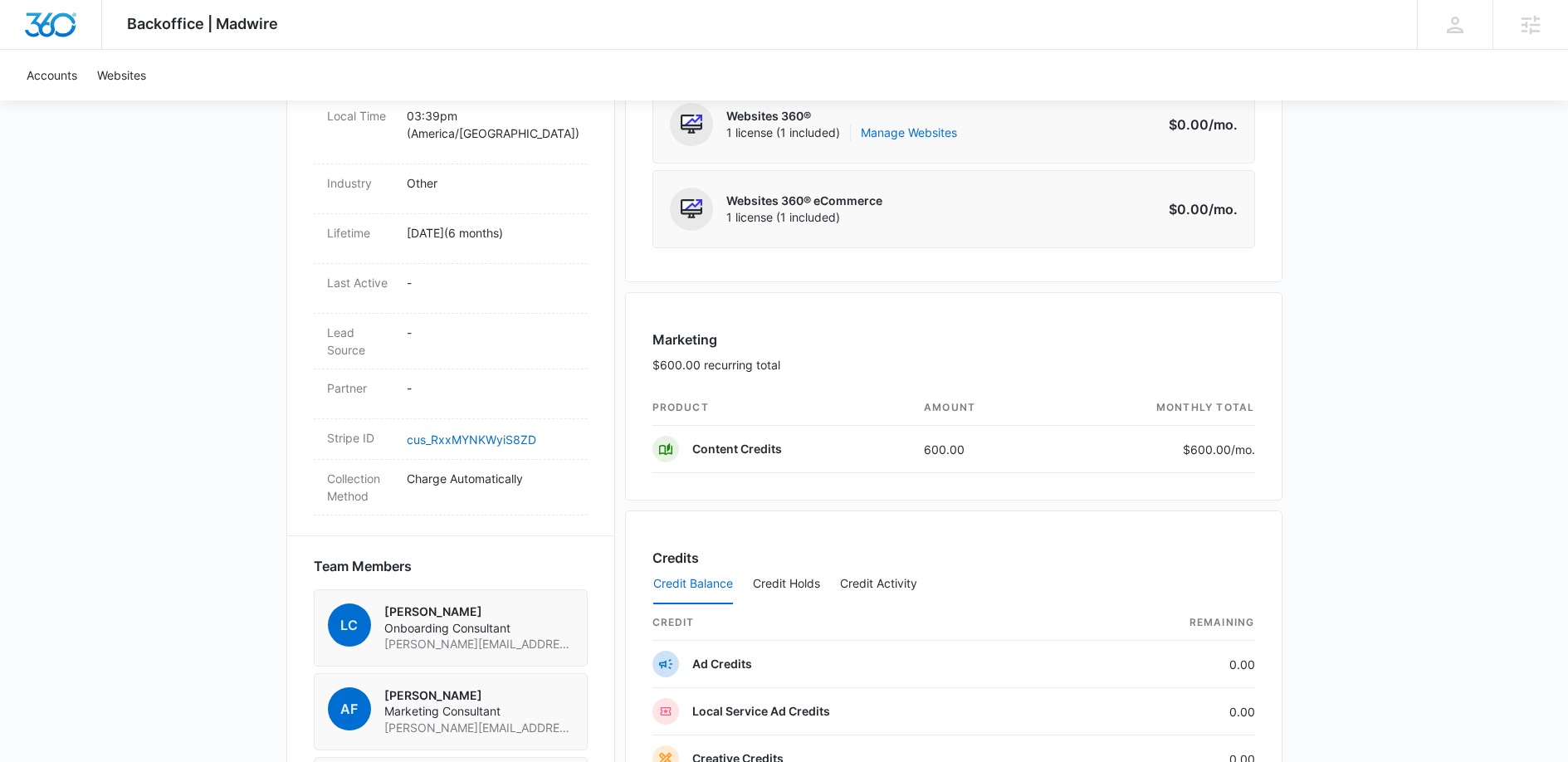
scroll to position [1054, 0]
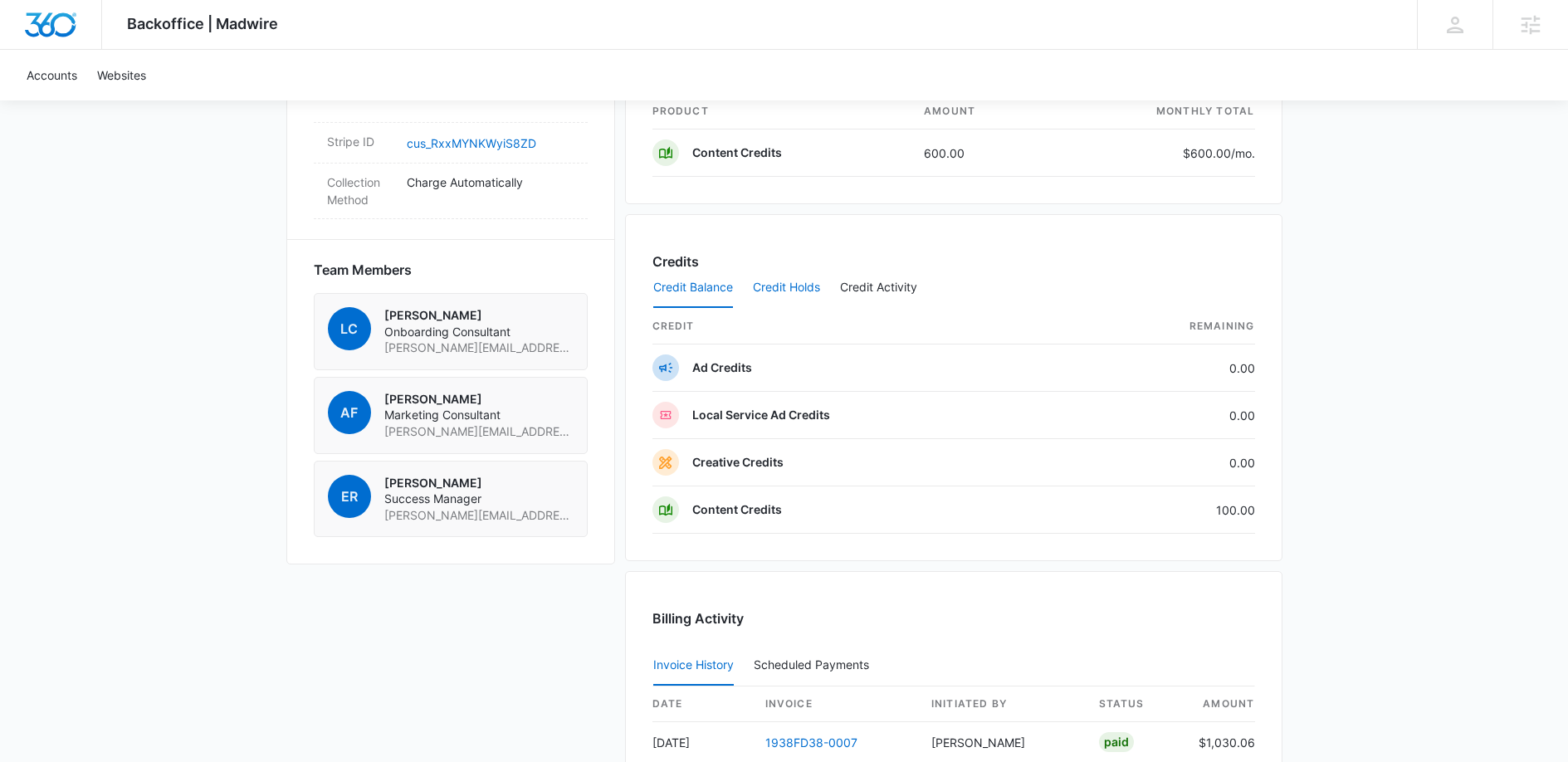
click at [795, 272] on button "Credit Holds" at bounding box center [786, 288] width 68 height 40
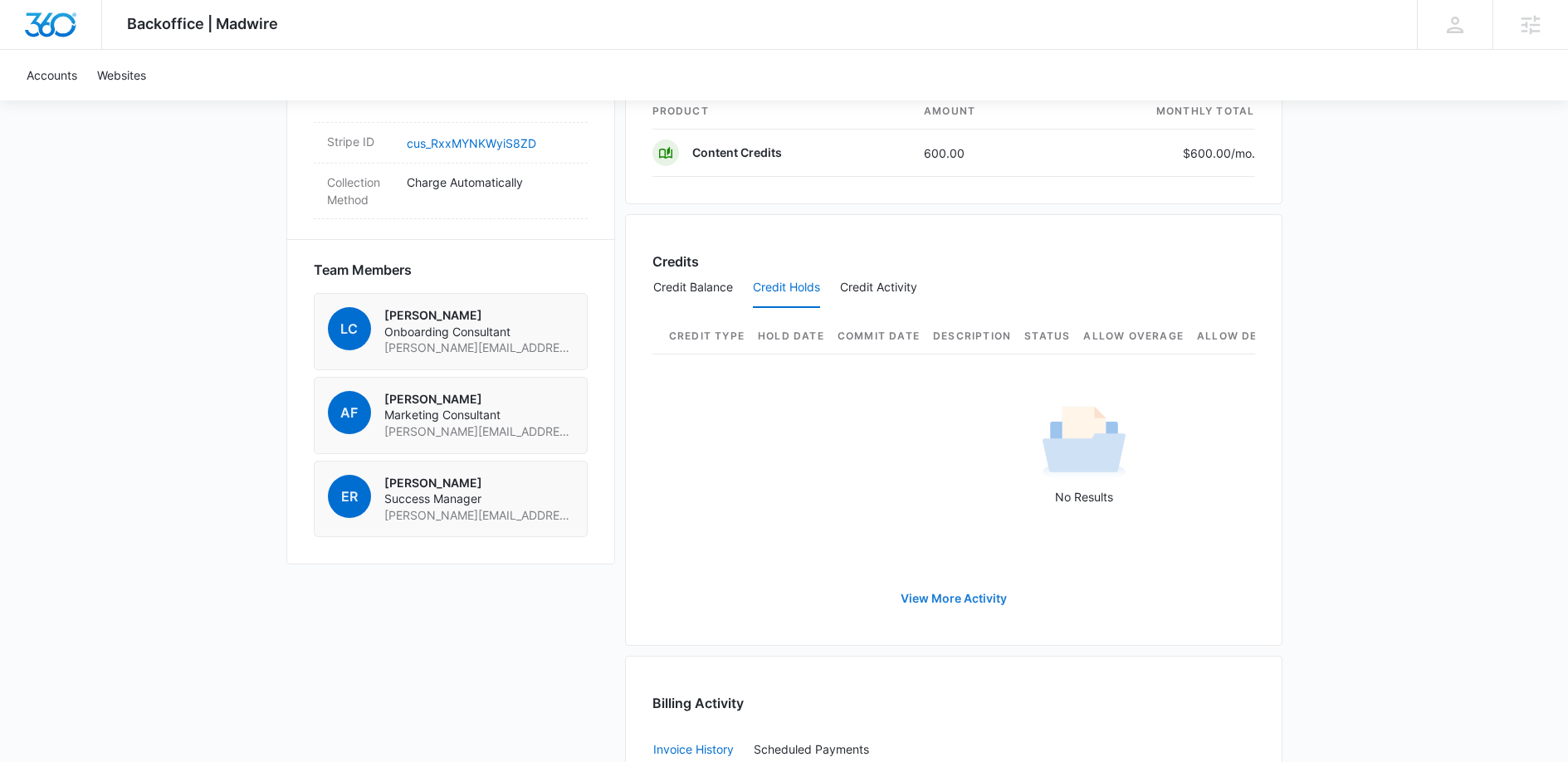
click at [946, 613] on link "View More Activity" at bounding box center [953, 598] width 139 height 40
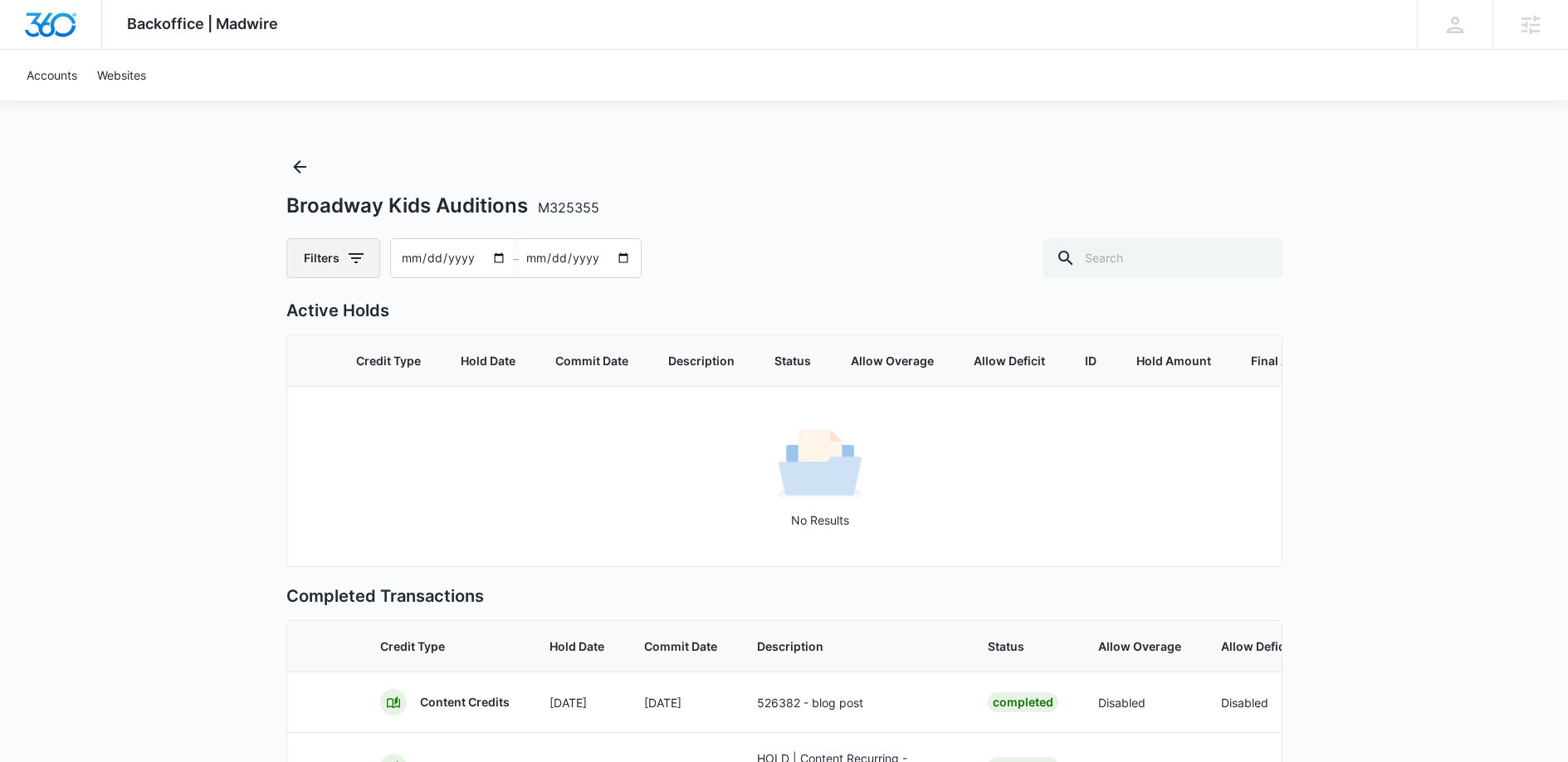
click at [342, 257] on button "Filters" at bounding box center [333, 258] width 93 height 40
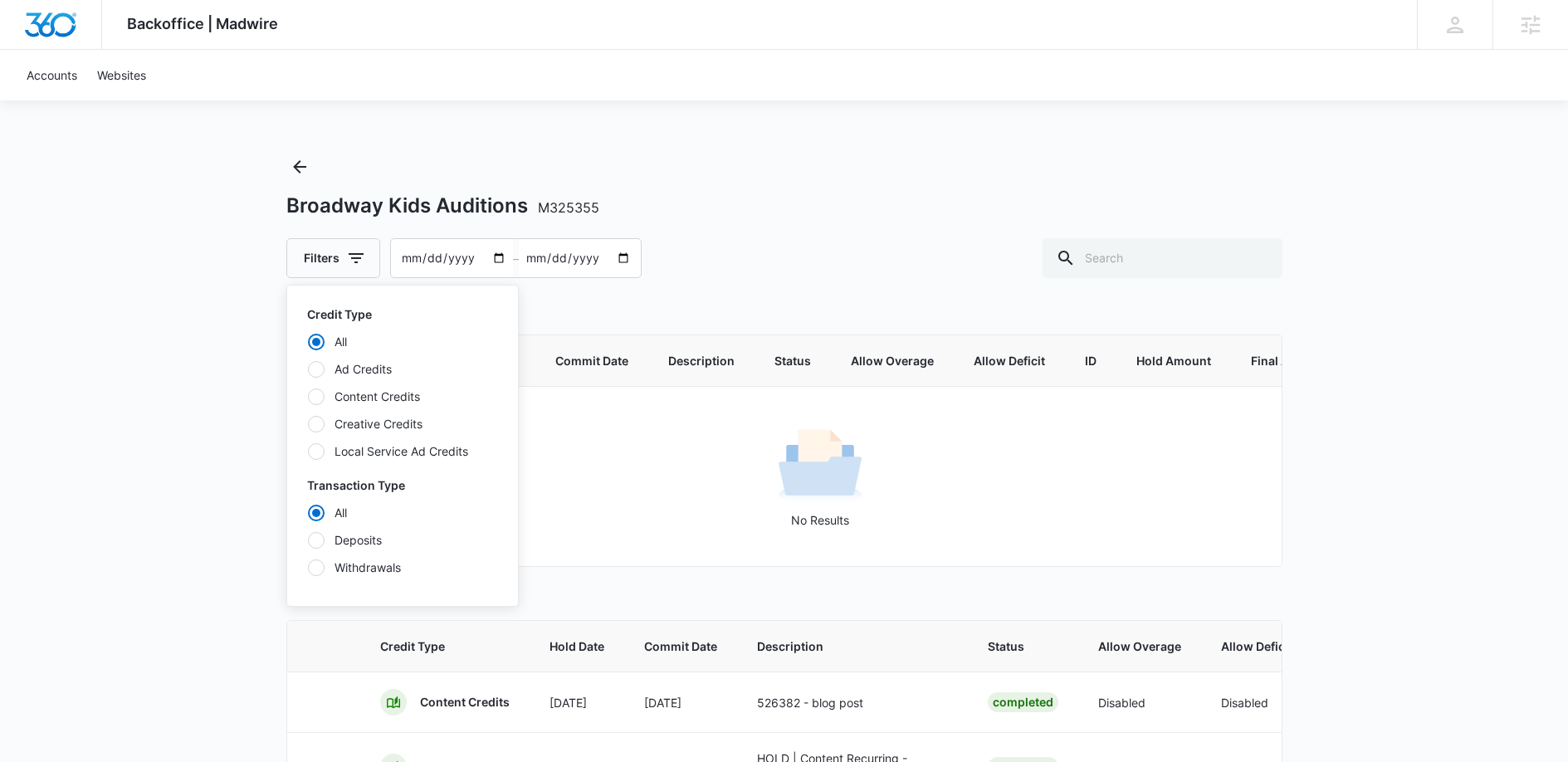
click at [372, 398] on label "Content Credits" at bounding box center [402, 396] width 191 height 18
click at [308, 396] on input "Content Credits" at bounding box center [307, 396] width 1 height 1
radio input "false"
radio input "true"
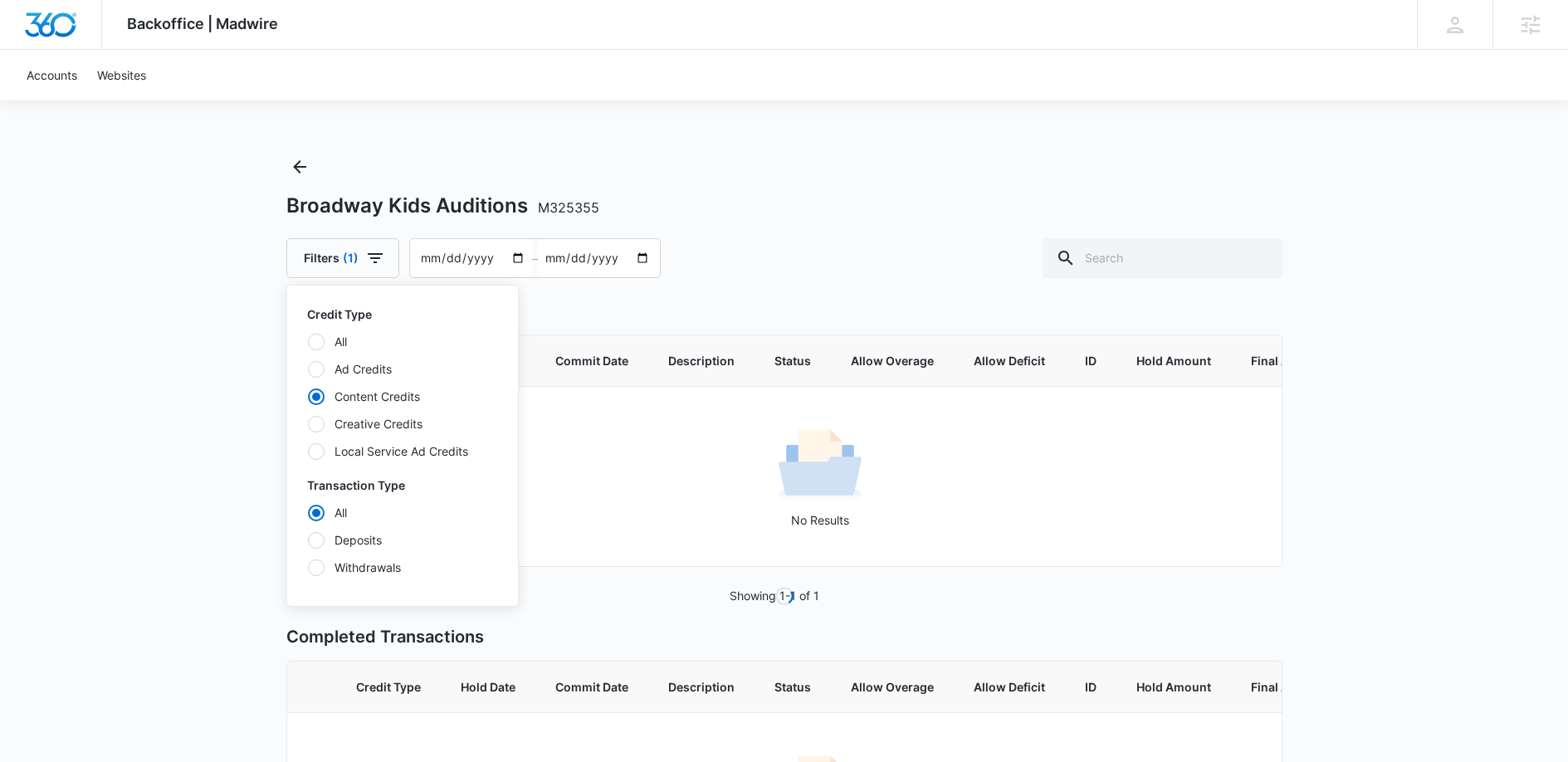
click at [201, 412] on div "Backoffice | Madwire Apps Settings GC [PERSON_NAME] [EMAIL_ADDRESS][DOMAIN_NAME…" at bounding box center [784, 485] width 1568 height 971
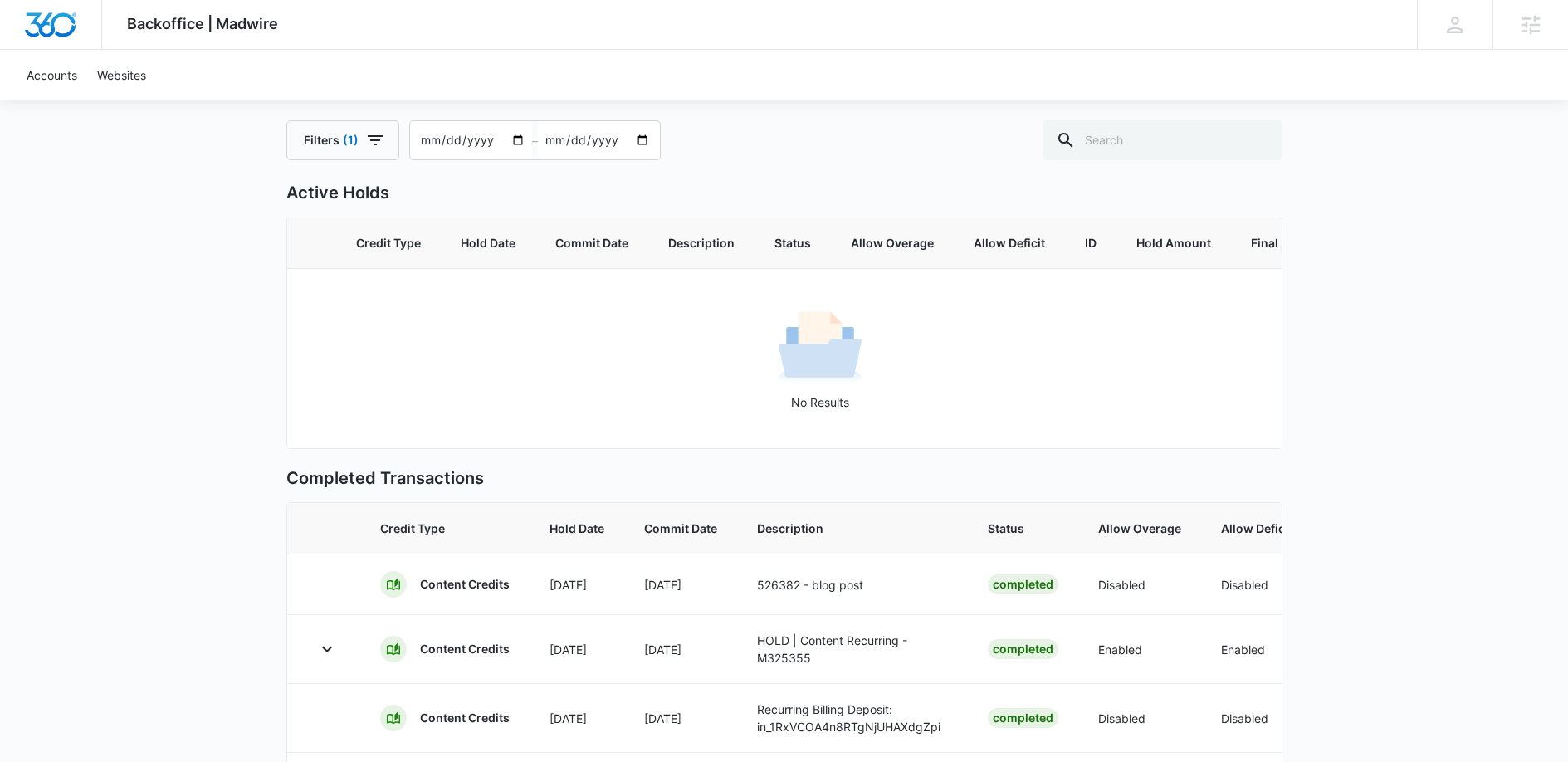
scroll to position [280, 0]
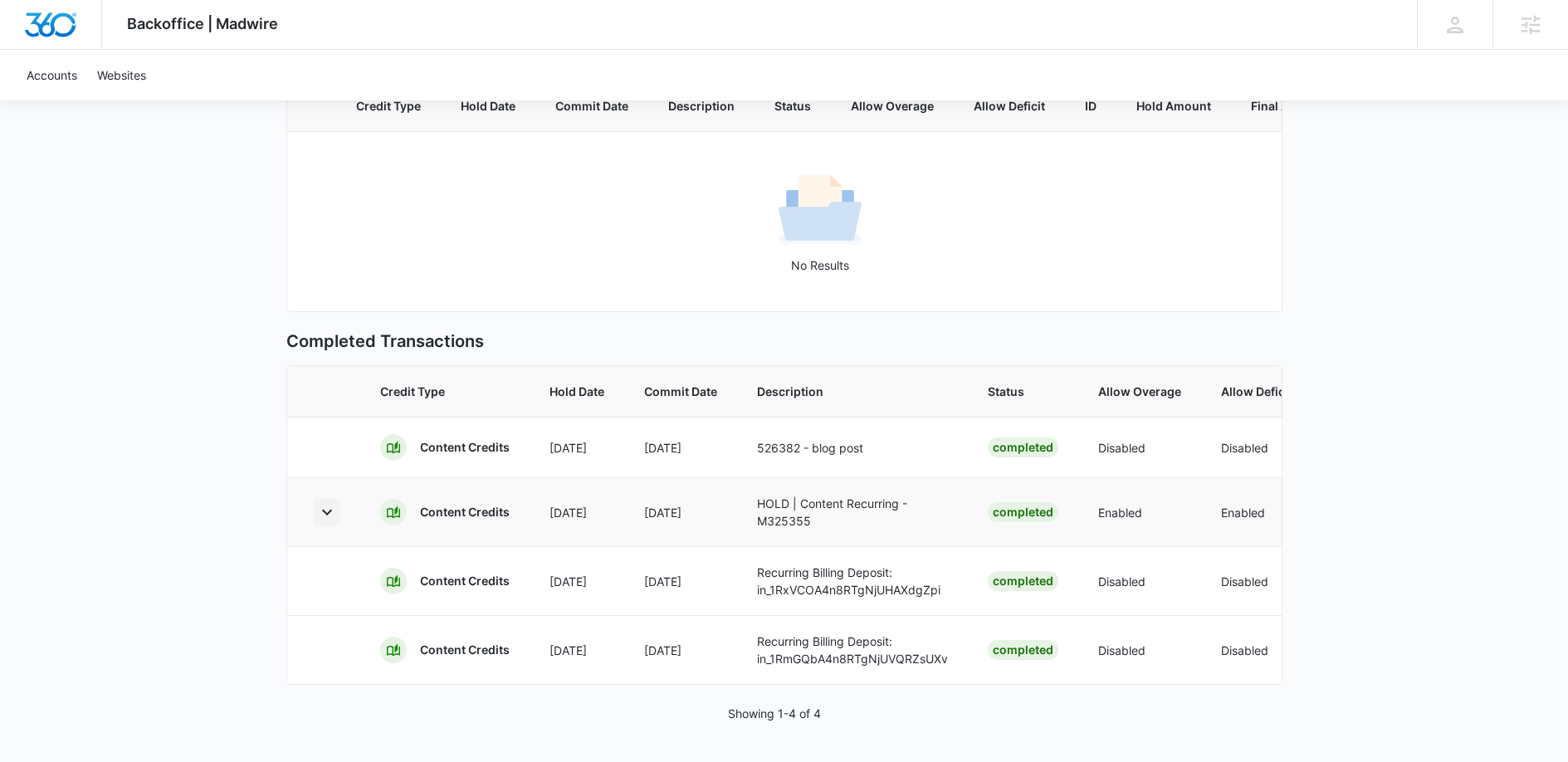
click at [333, 503] on icon "button" at bounding box center [327, 513] width 20 height 20
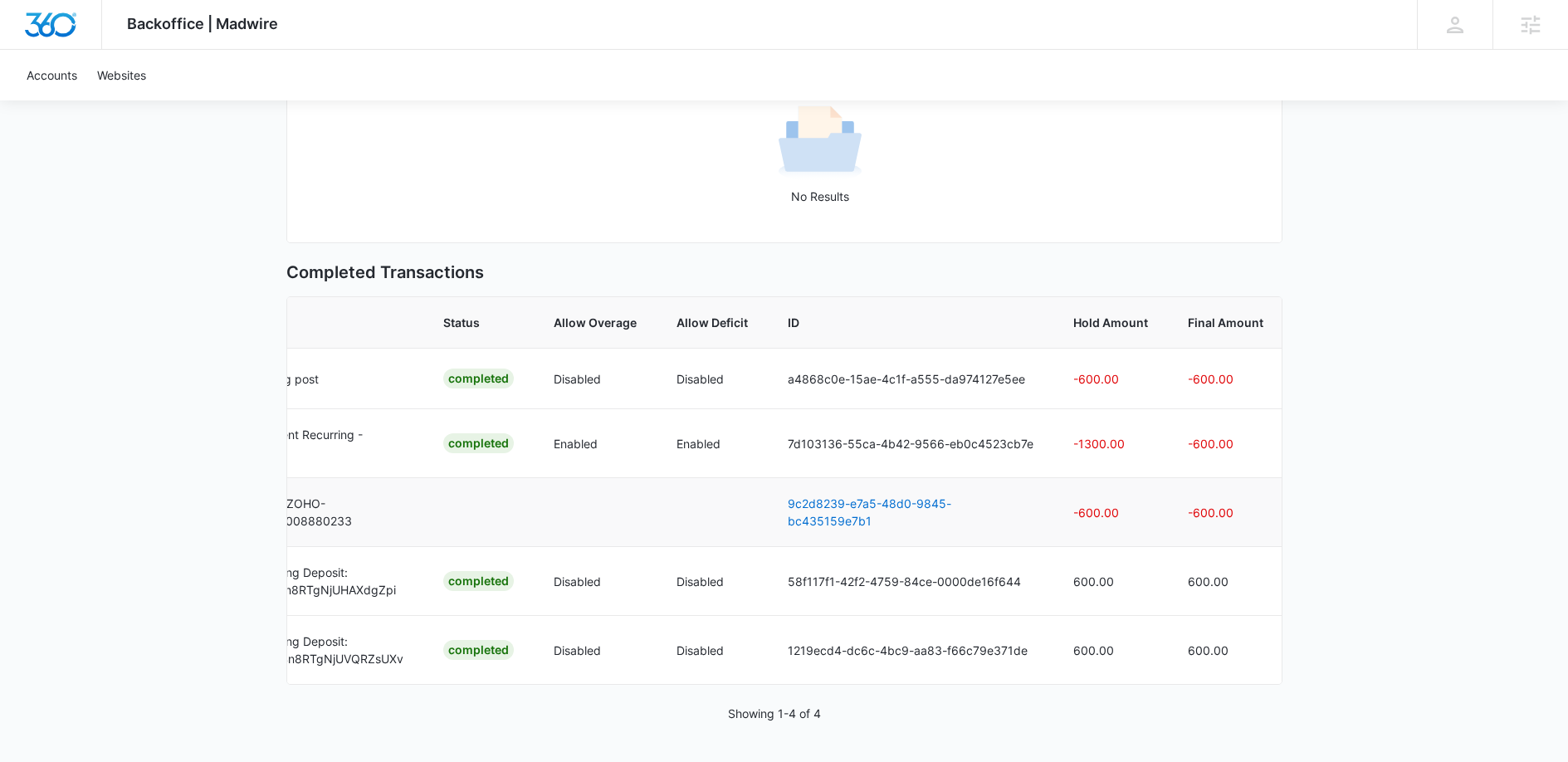
scroll to position [0, 0]
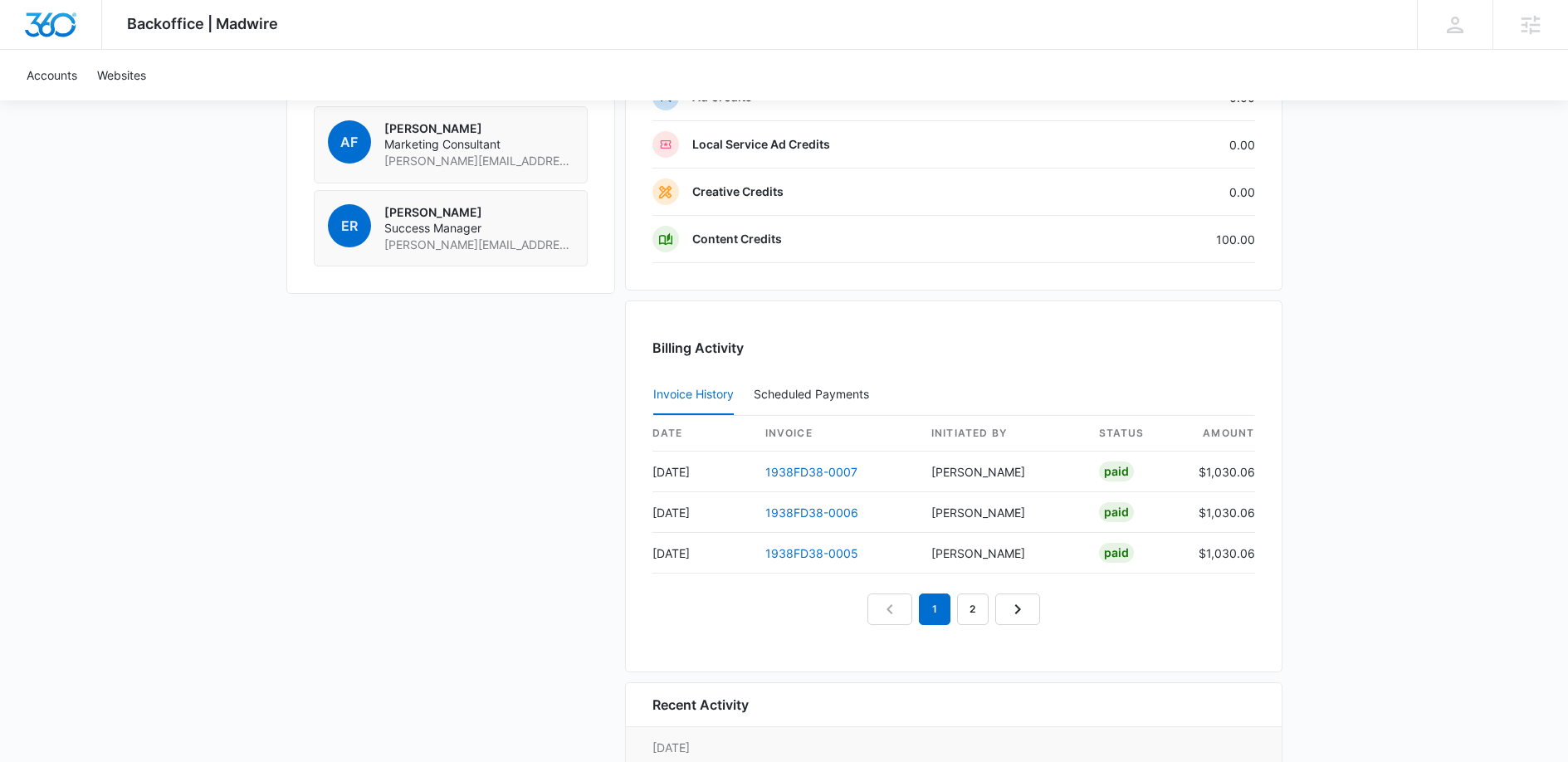
scroll to position [1503, 0]
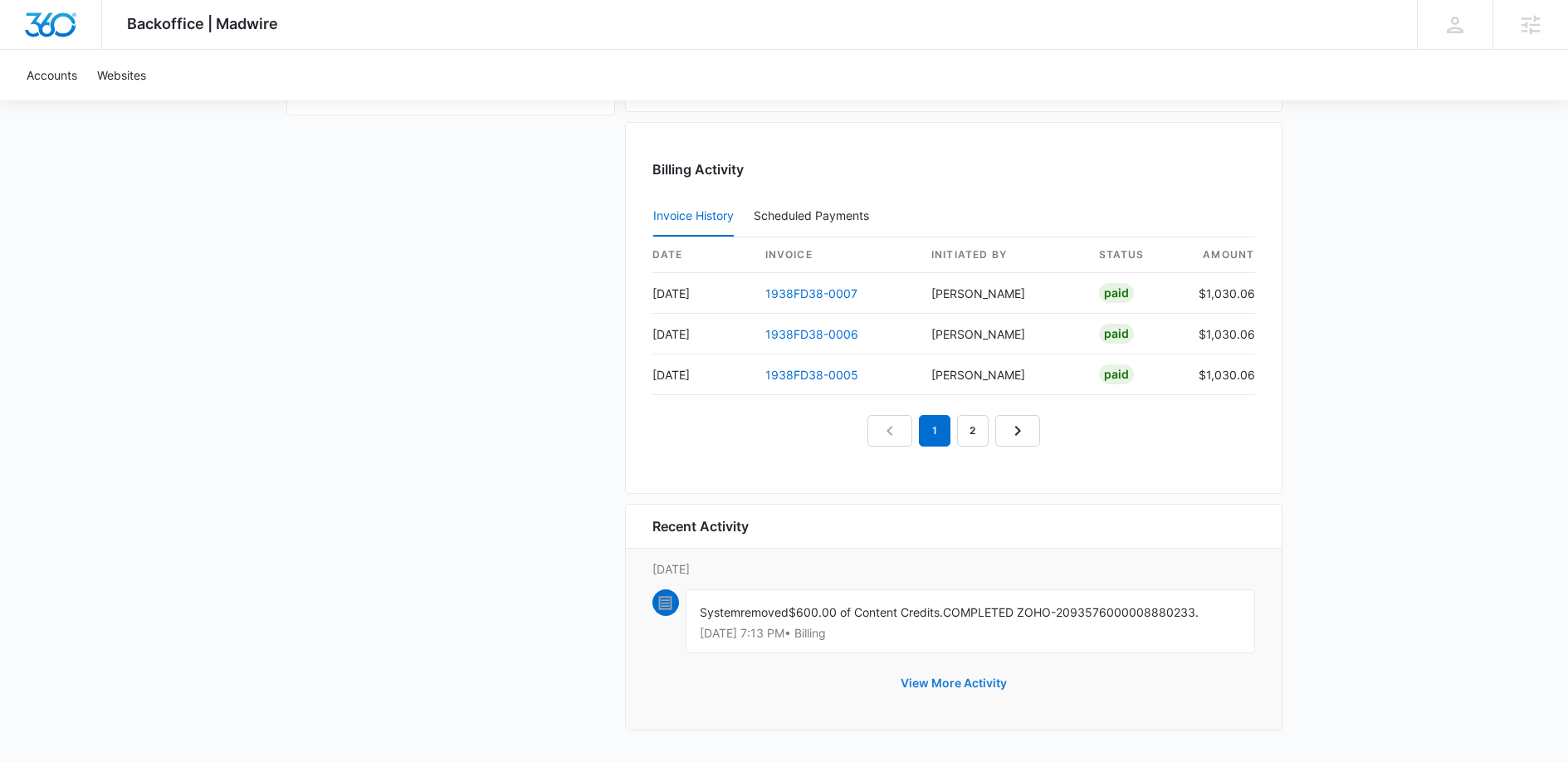
click at [1002, 680] on button "View More Activity" at bounding box center [953, 684] width 139 height 40
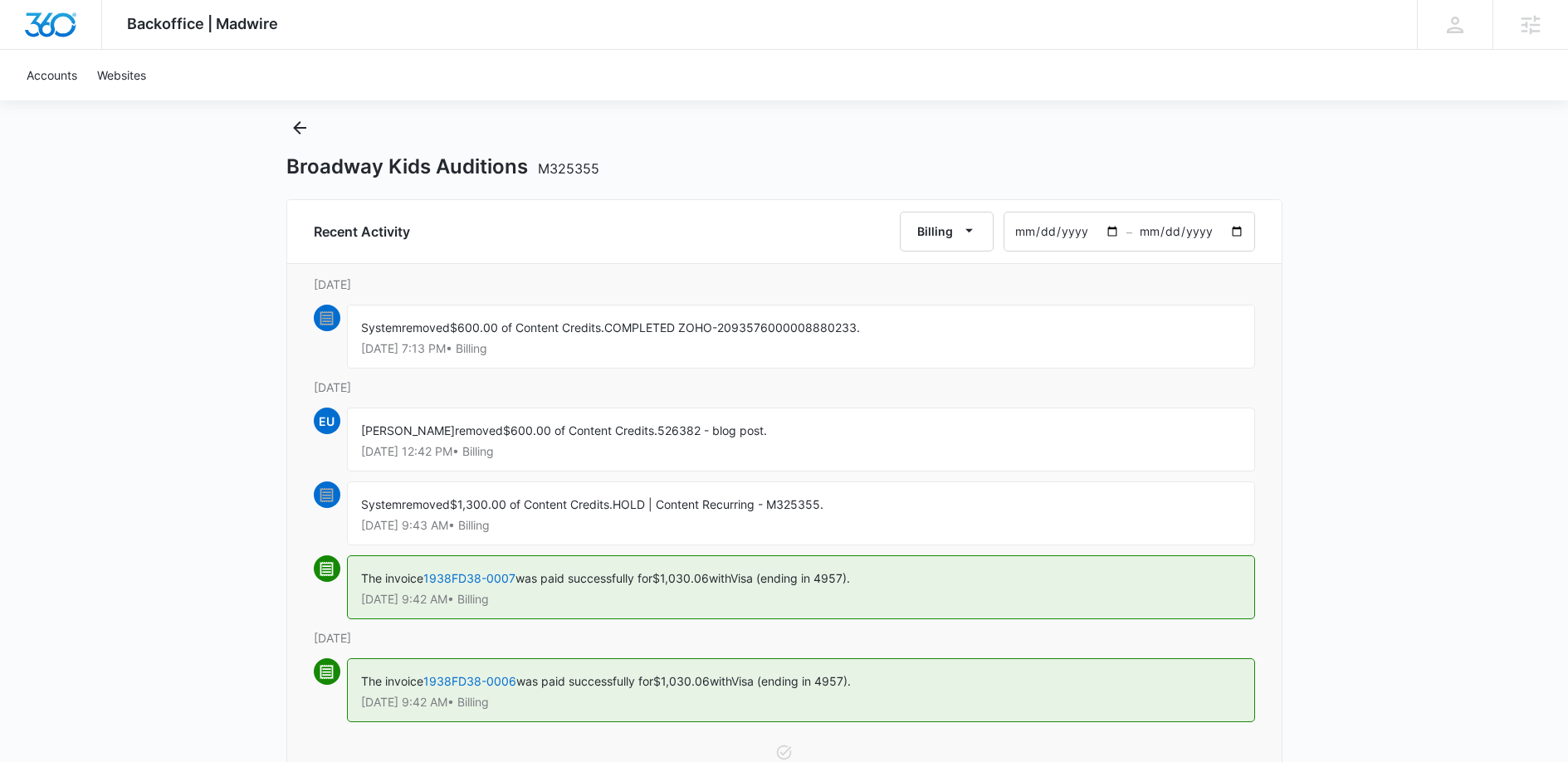
scroll to position [76, 0]
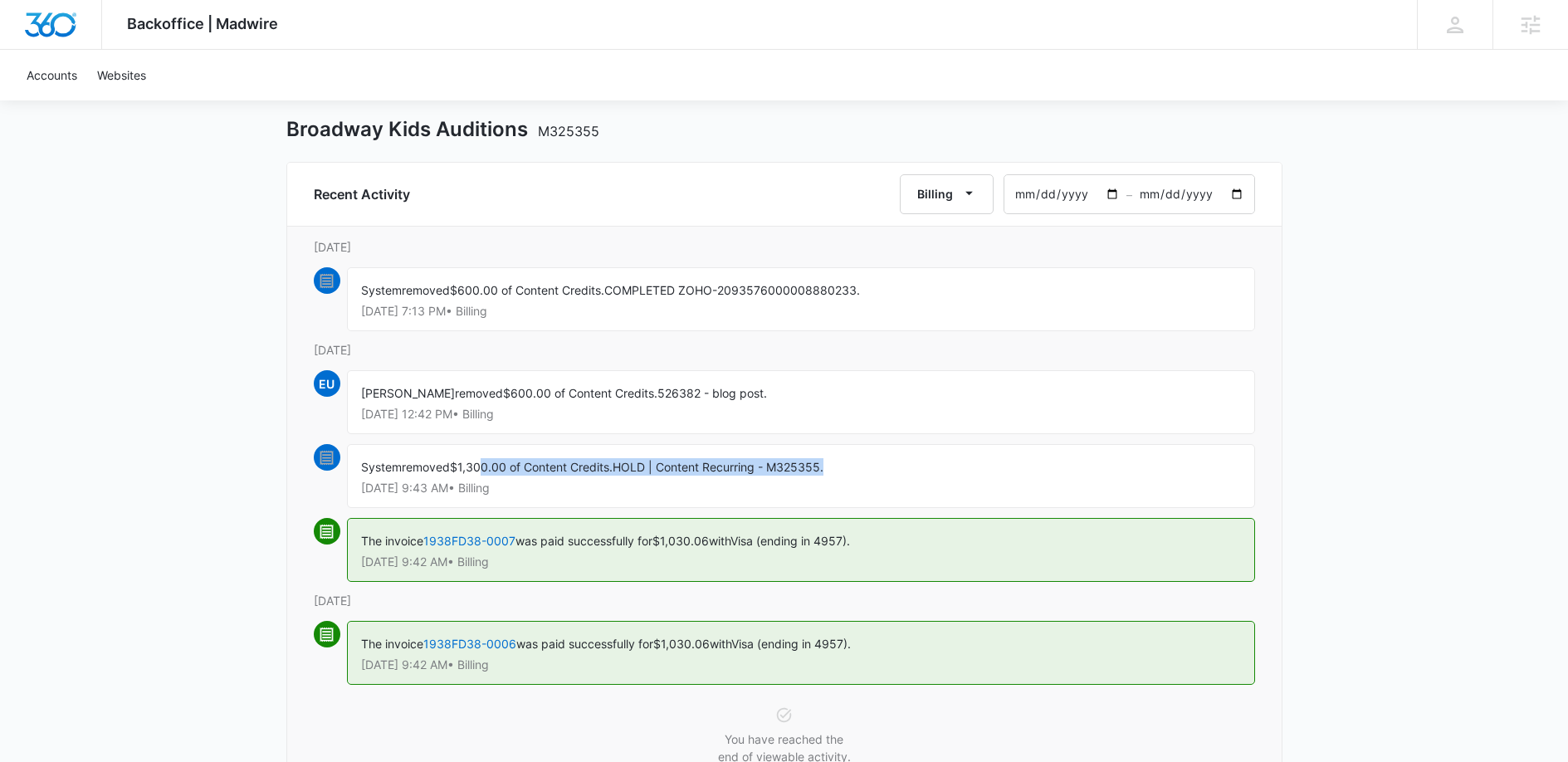
drag, startPoint x: 483, startPoint y: 467, endPoint x: 901, endPoint y: 473, distance: 418.0
click at [901, 473] on div "System removed $1,300.00 of Content Credits. HOLD | Content Recurring - M325355…" at bounding box center [800, 476] width 908 height 64
drag, startPoint x: 465, startPoint y: 296, endPoint x: 921, endPoint y: 307, distance: 456.1
click at [921, 307] on div "System removed $600.00 of Content Credits. COMPLETED ZOHO-2093576000008880233. …" at bounding box center [800, 299] width 908 height 64
drag, startPoint x: 488, startPoint y: 474, endPoint x: 866, endPoint y: 473, distance: 378.0
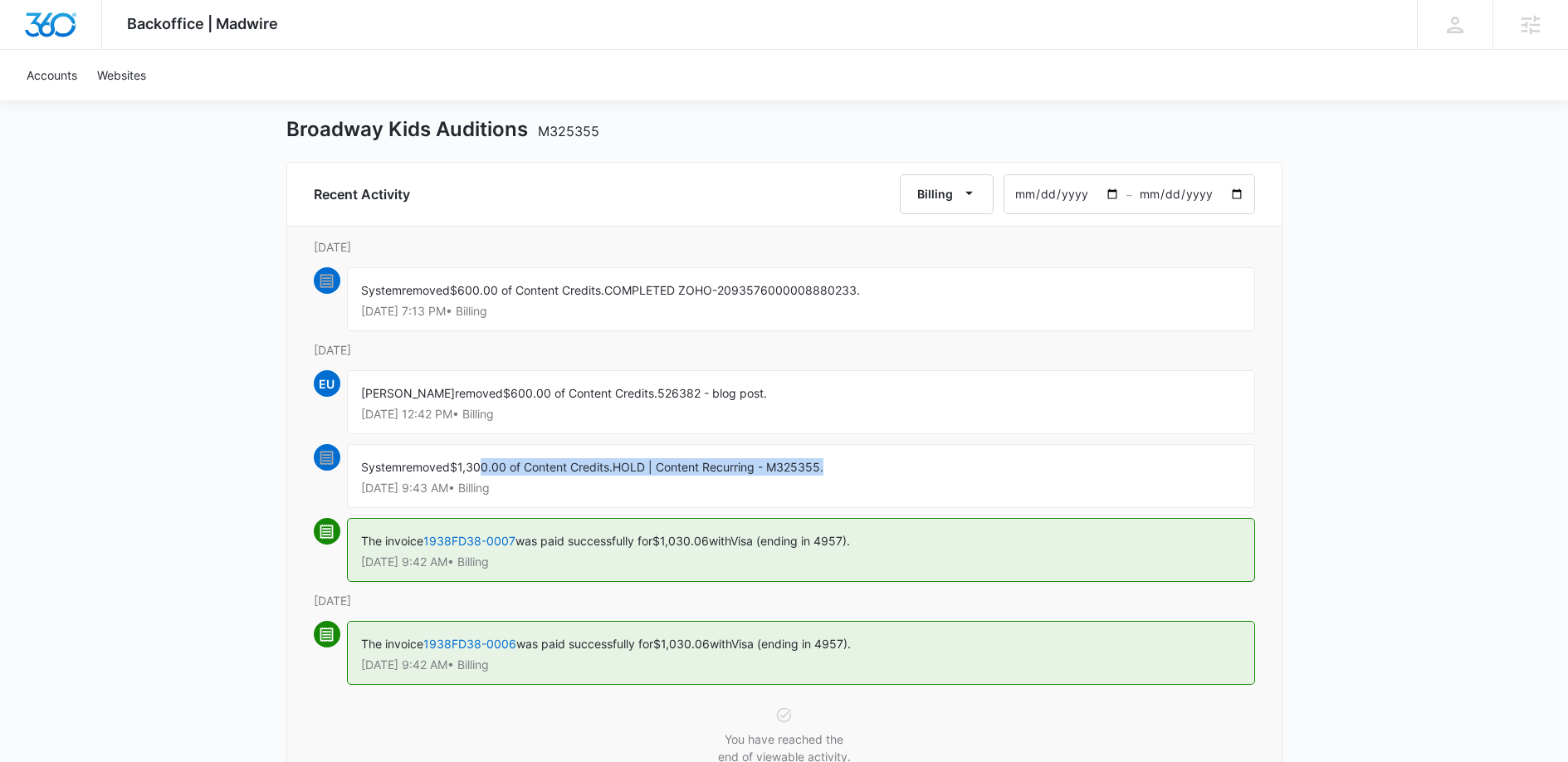
click at [866, 473] on div "System removed $1,300.00 of Content Credits. HOLD | Content Recurring - M325355…" at bounding box center [800, 476] width 908 height 64
drag, startPoint x: 523, startPoint y: 316, endPoint x: 800, endPoint y: 429, distance: 299.2
click at [800, 429] on div "Recent Activity Billing [DATE] – [DATE], September 12th System removed $600.00 …" at bounding box center [784, 483] width 996 height 643
click at [240, 377] on div "Backoffice | Madwire Apps Settings GC [PERSON_NAME] [EMAIL_ADDRESS][DOMAIN_NAME…" at bounding box center [784, 379] width 1568 height 911
